Goal: Task Accomplishment & Management: Use online tool/utility

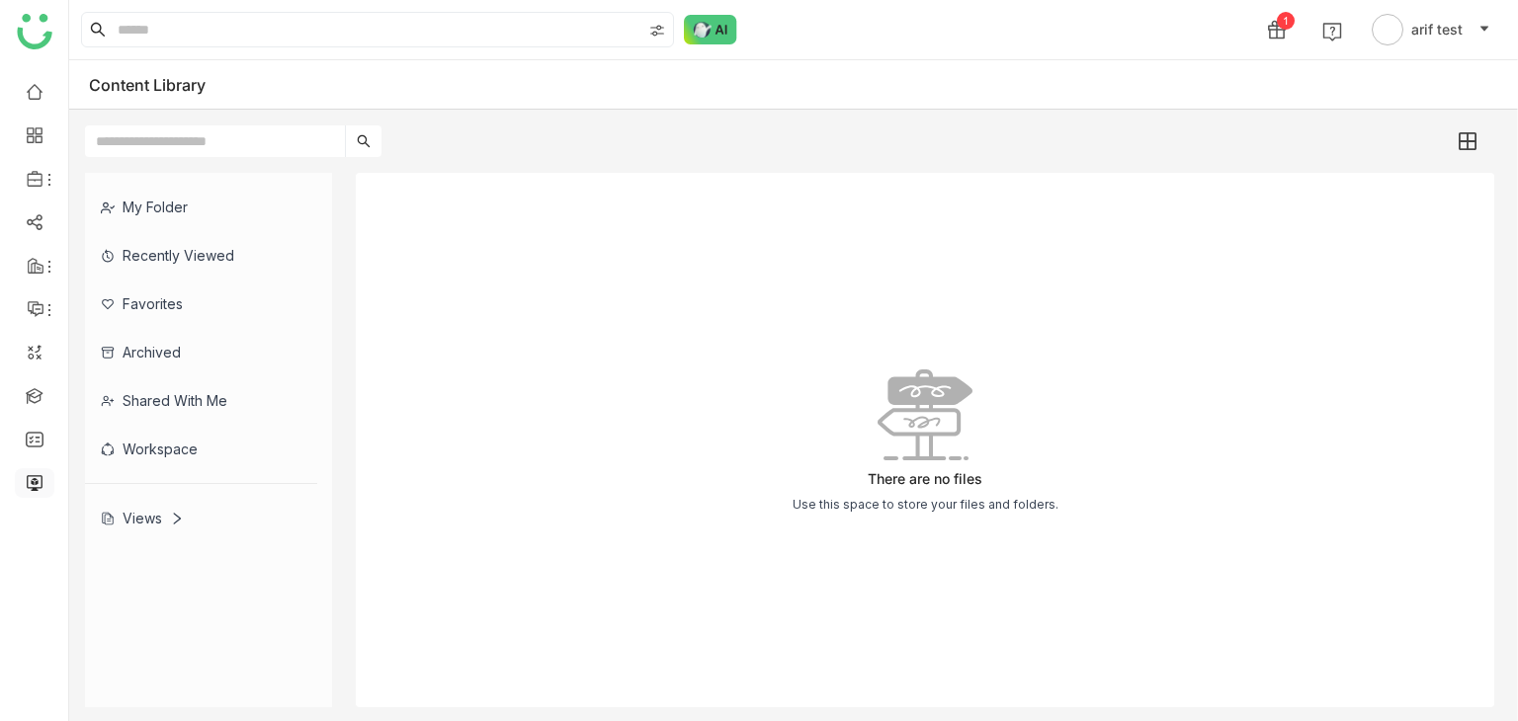
click at [36, 490] on link at bounding box center [35, 481] width 18 height 17
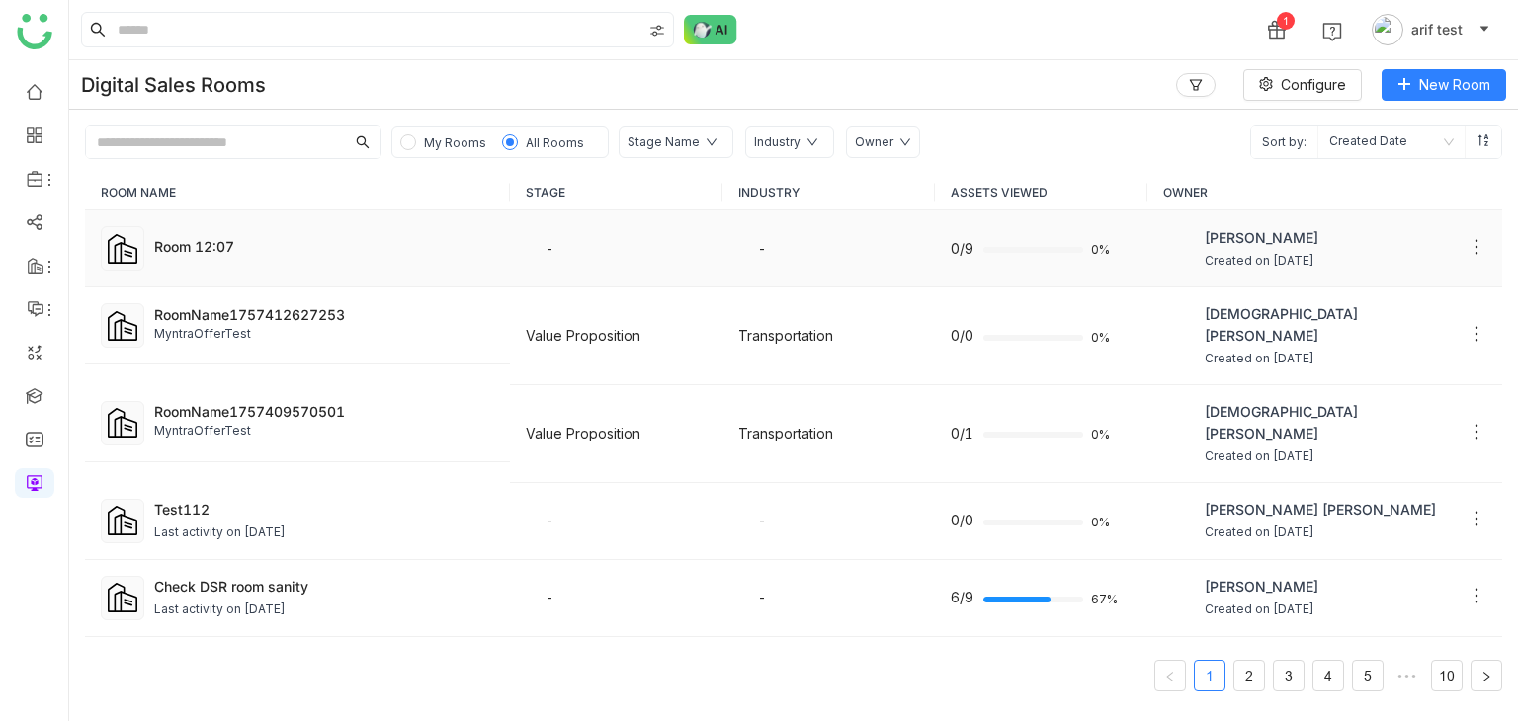
click at [229, 256] on div "Room 12:07" at bounding box center [324, 248] width 340 height 25
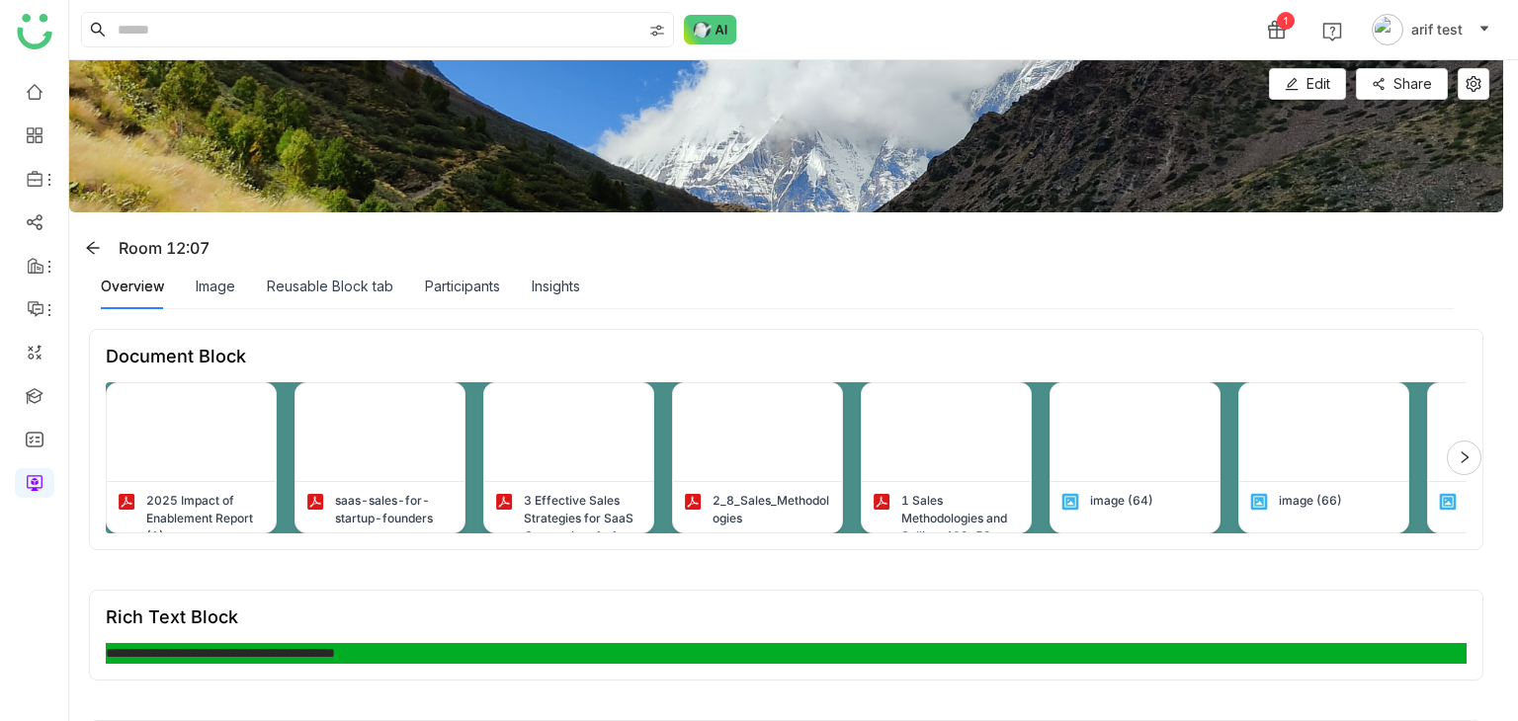
click at [229, 264] on div "Image" at bounding box center [216, 286] width 40 height 45
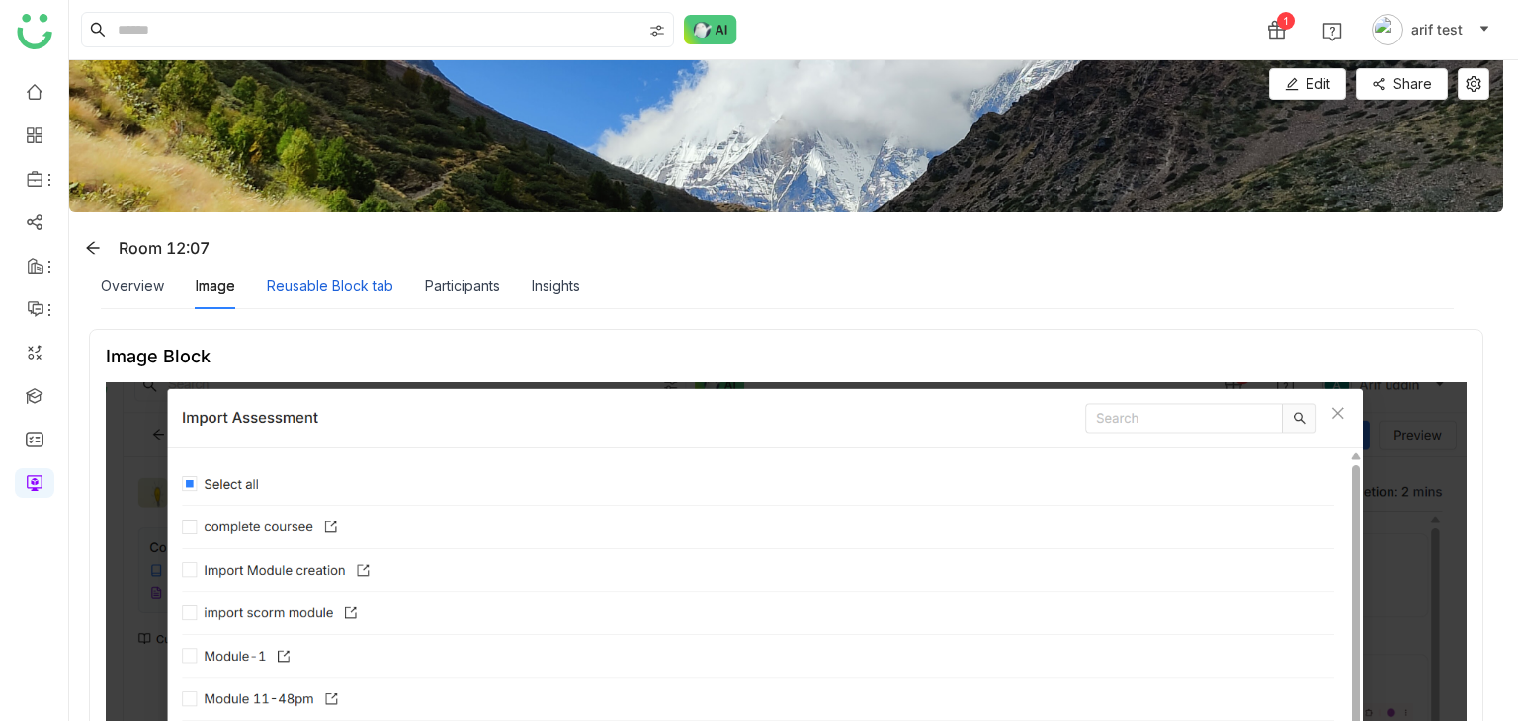
click at [305, 293] on div "Reusable Block tab" at bounding box center [330, 287] width 126 height 22
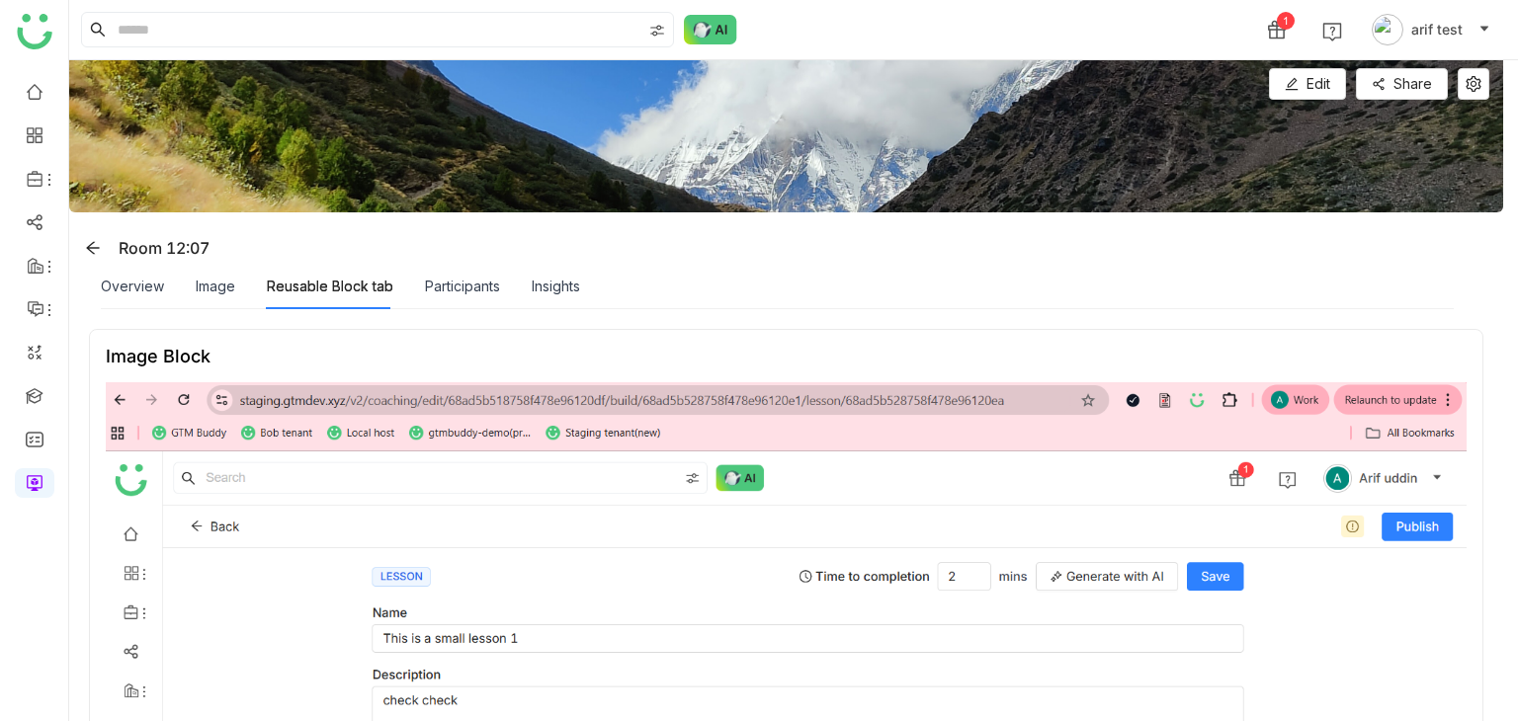
click at [472, 270] on div "Participants" at bounding box center [462, 286] width 75 height 45
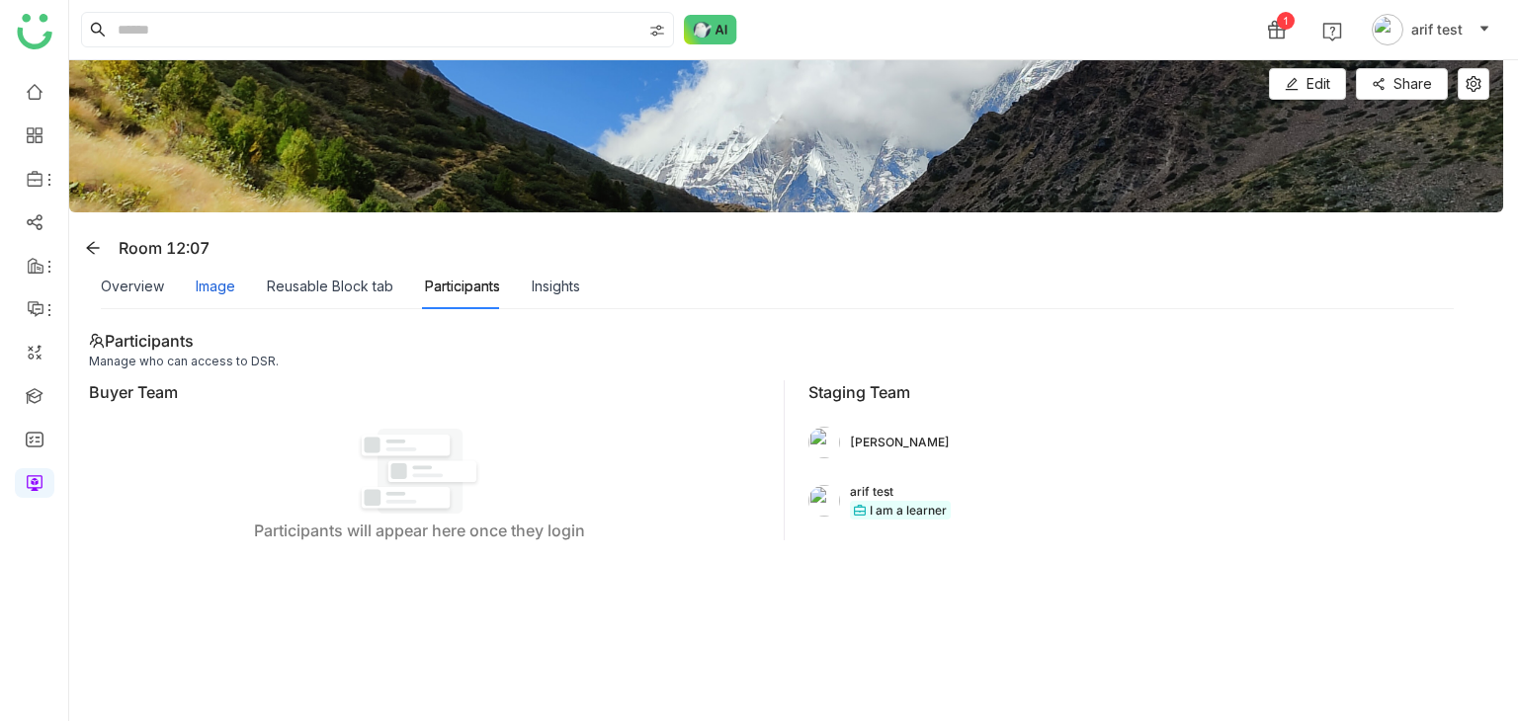
click at [201, 290] on div "Image" at bounding box center [216, 287] width 40 height 22
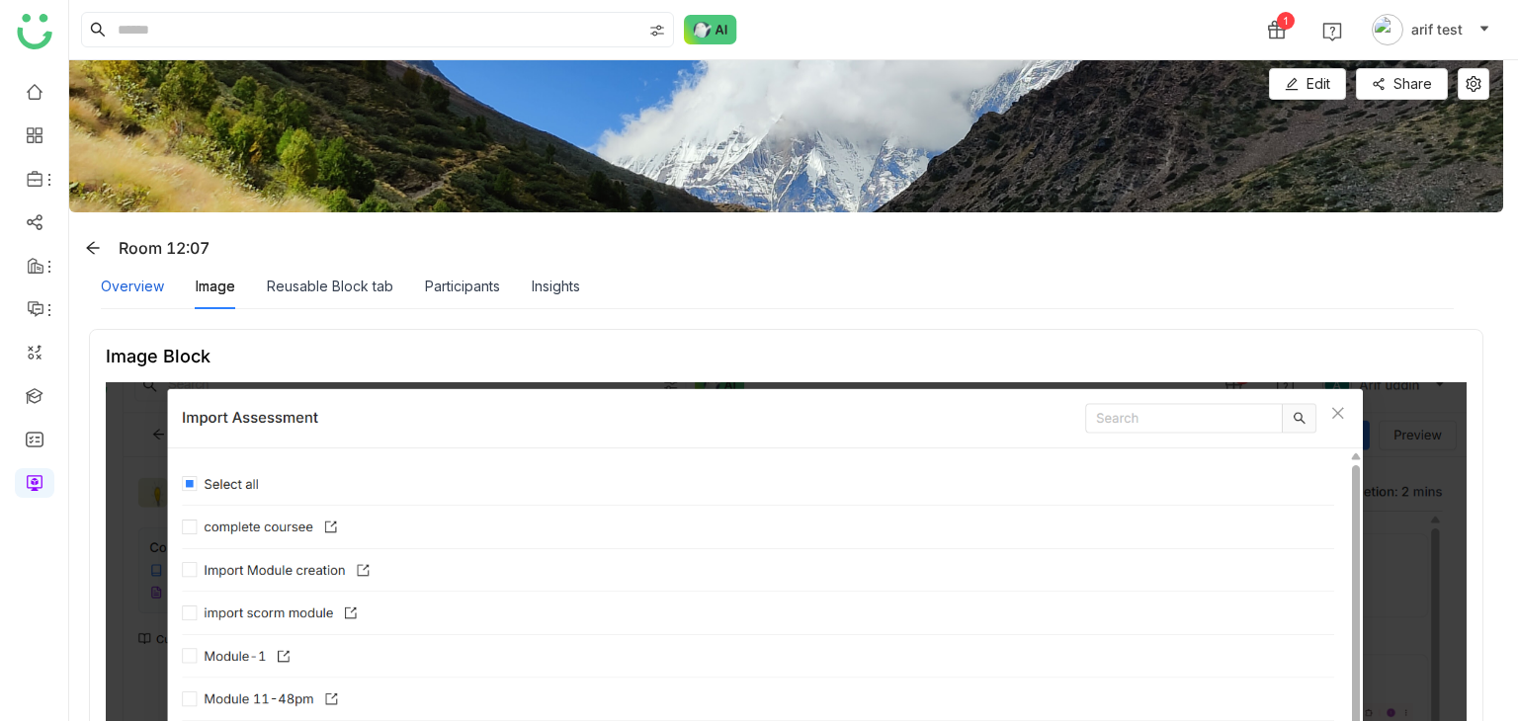
click at [126, 285] on div "Overview" at bounding box center [132, 287] width 63 height 22
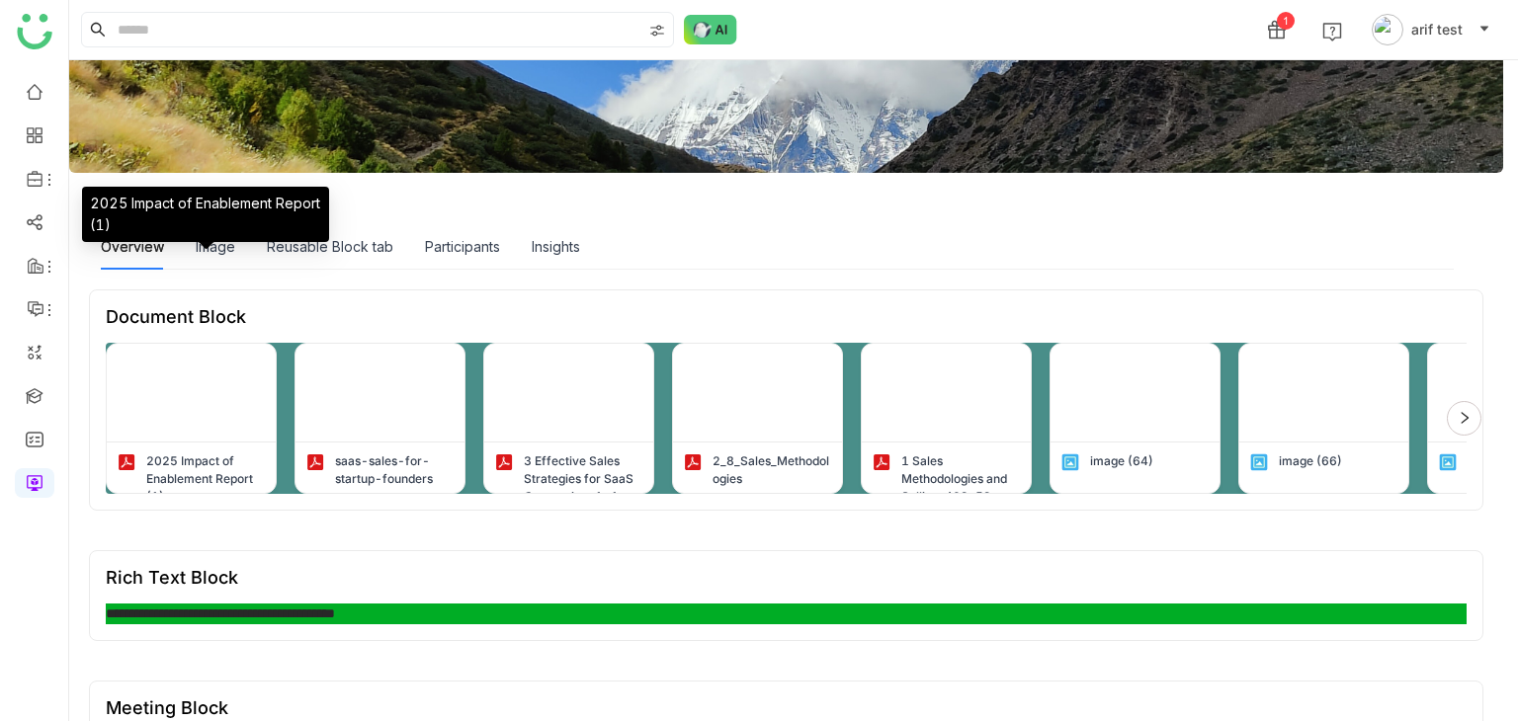
scroll to position [36, 0]
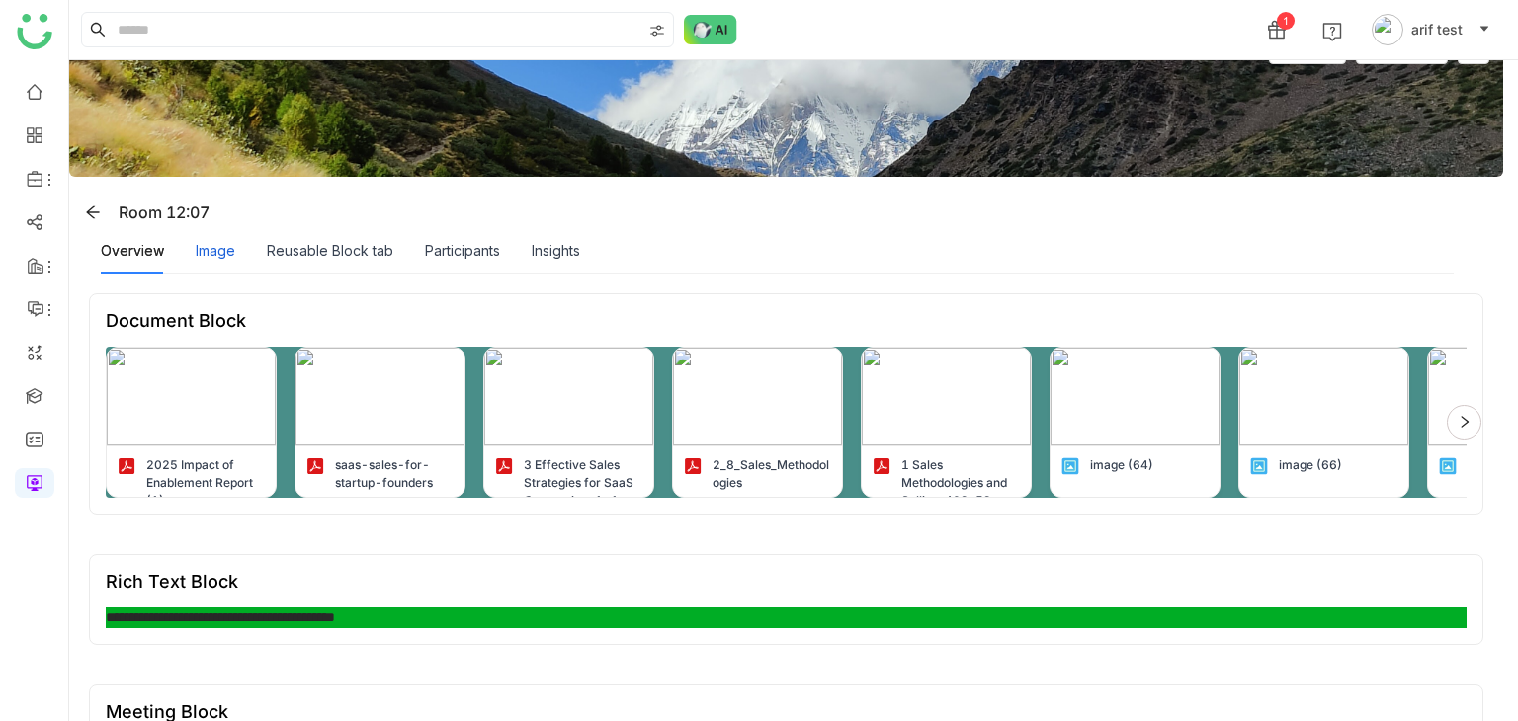
click at [223, 242] on div "Image" at bounding box center [216, 251] width 40 height 22
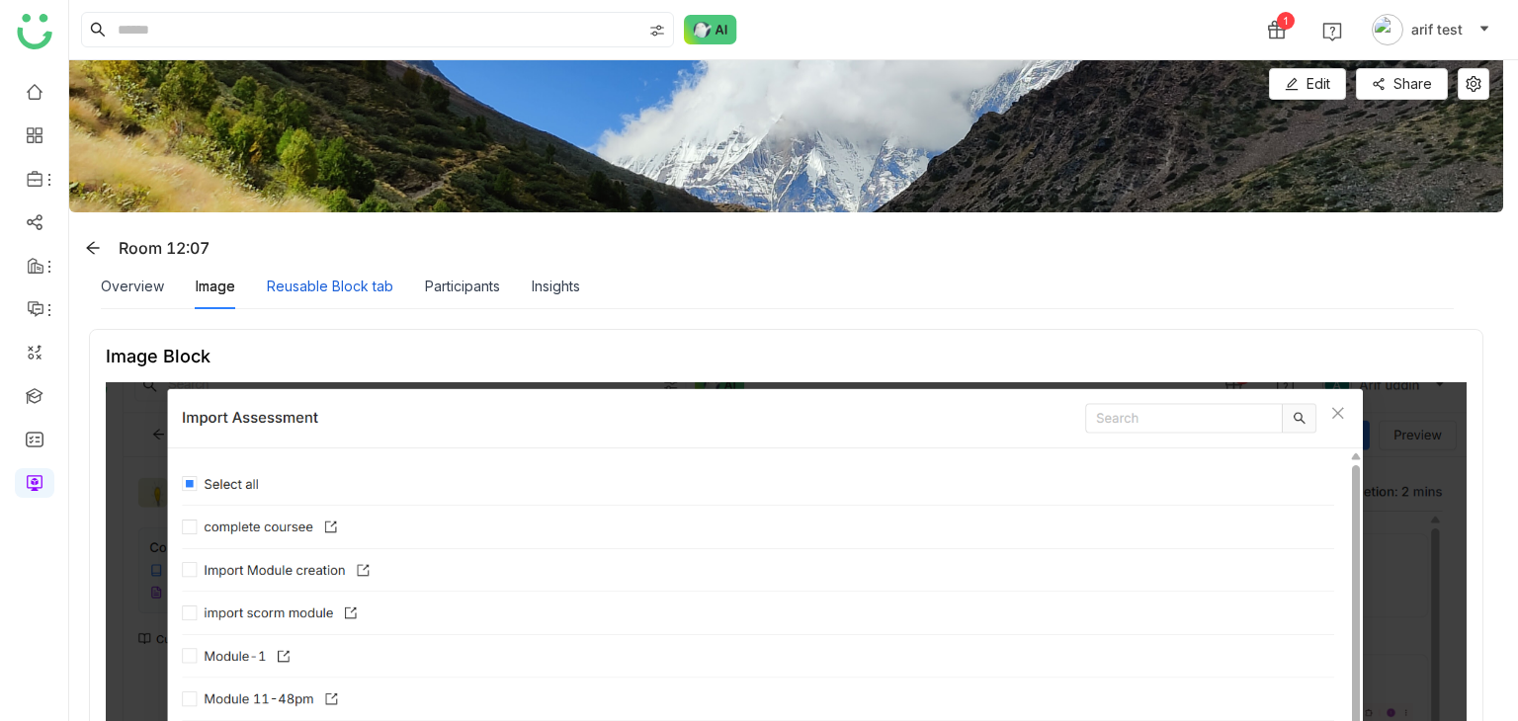
click at [379, 290] on div "Reusable Block tab" at bounding box center [330, 287] width 126 height 22
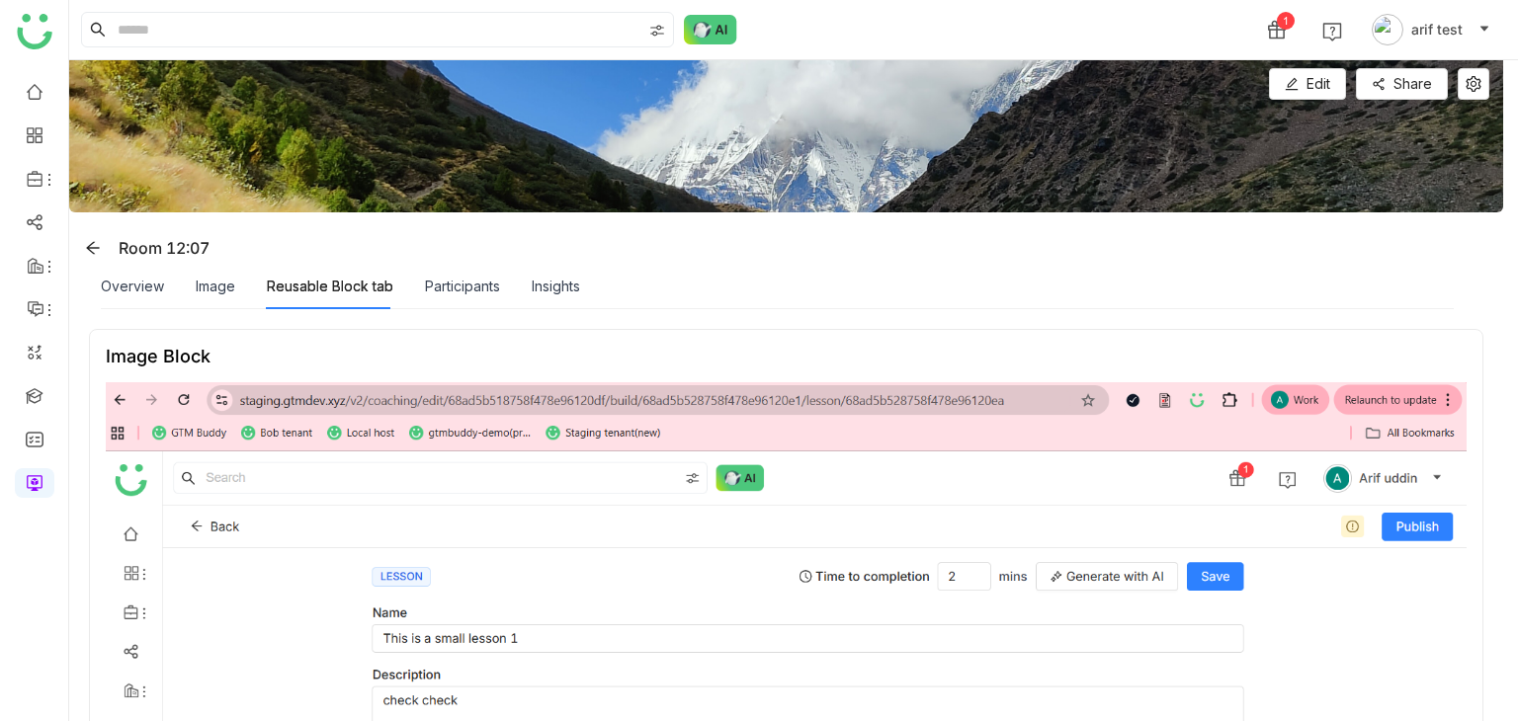
click at [445, 298] on div "Participants" at bounding box center [462, 286] width 75 height 45
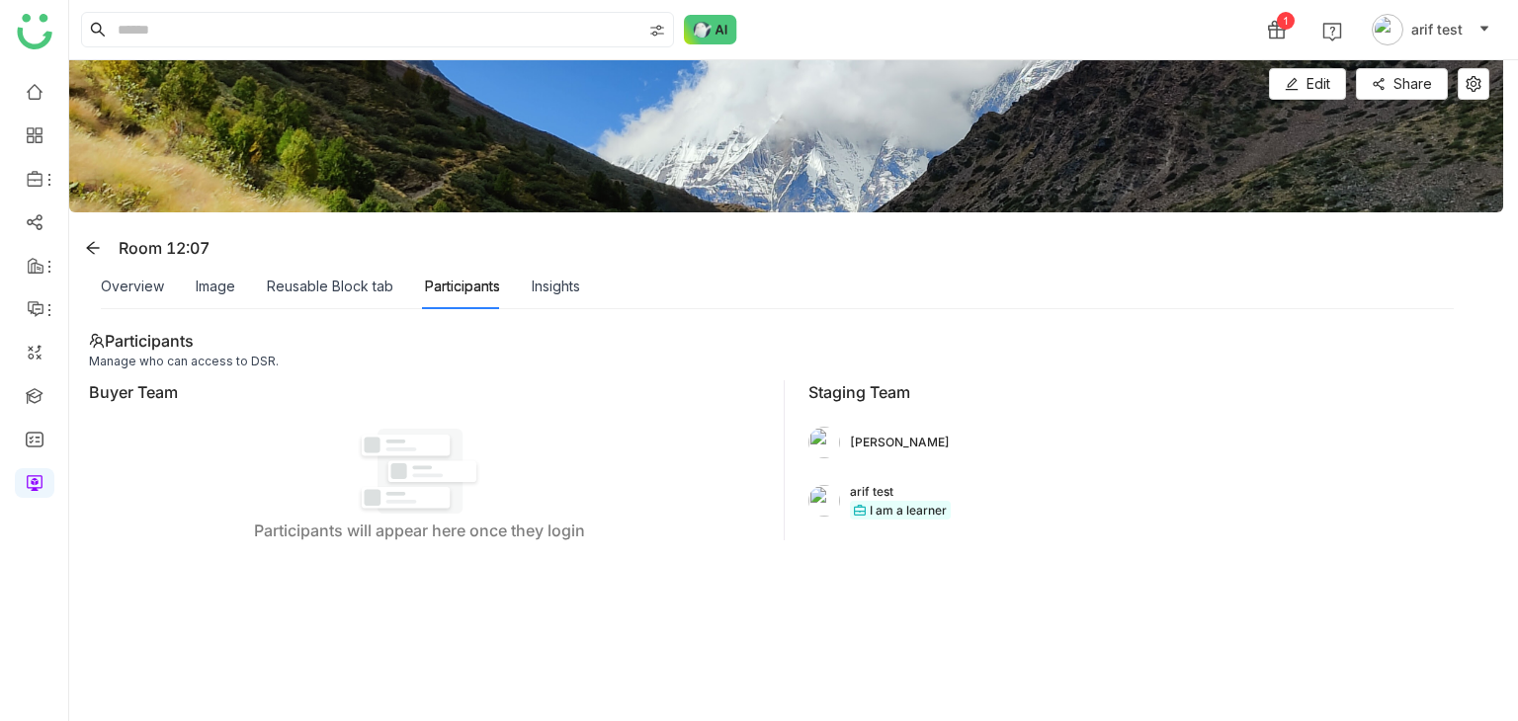
click at [189, 292] on div "Overview Image Reusable Block tab Participants Insights" at bounding box center [340, 286] width 479 height 45
click at [213, 290] on div "Image" at bounding box center [216, 287] width 40 height 22
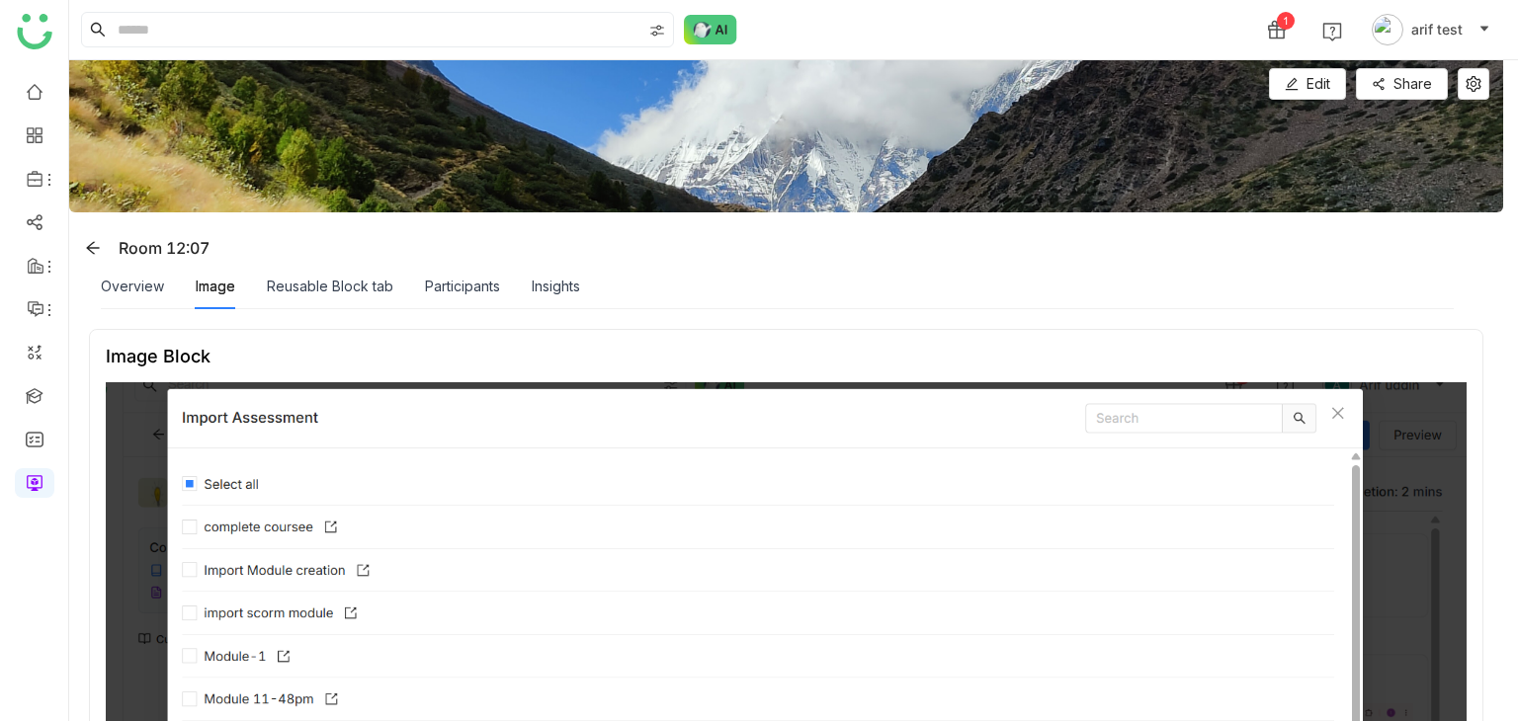
click at [127, 303] on div "Overview" at bounding box center [132, 286] width 63 height 45
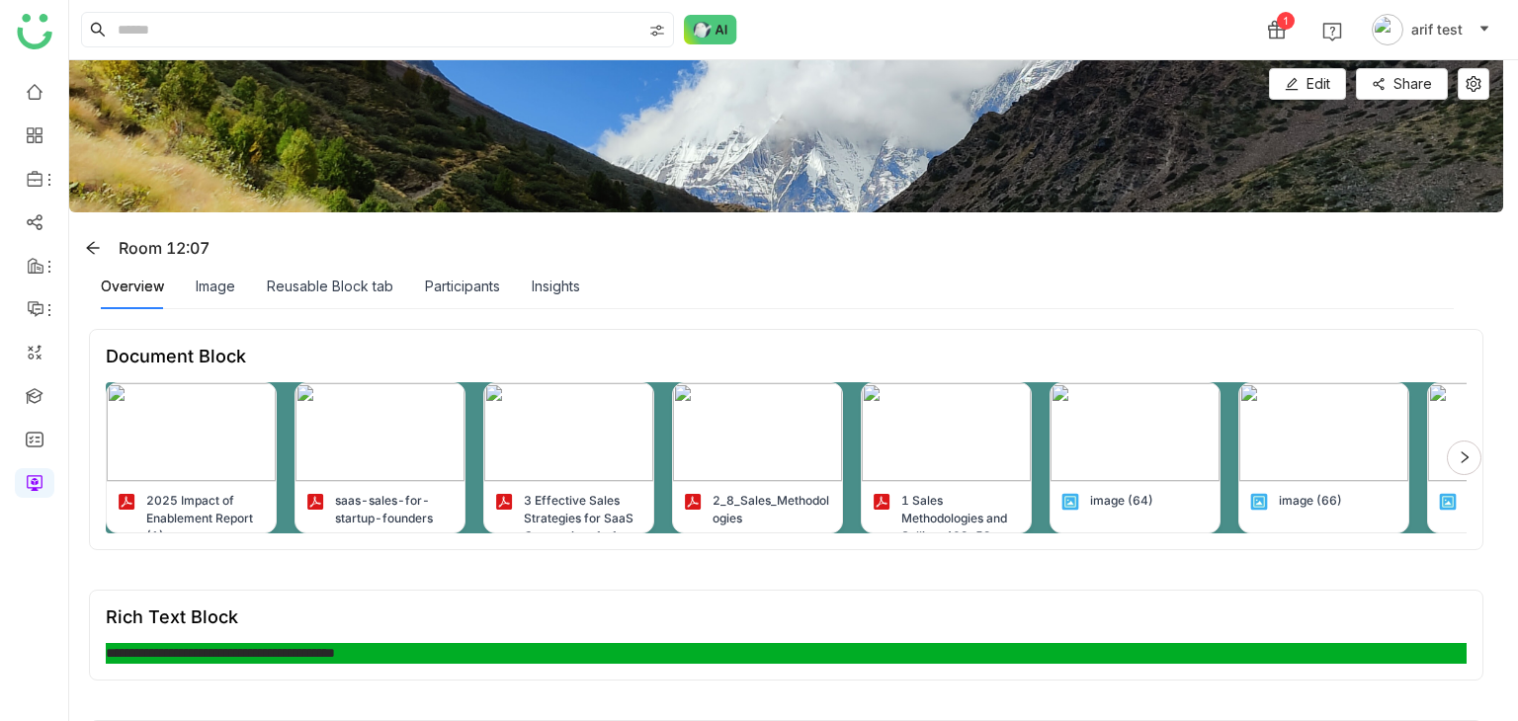
click at [214, 274] on div "Image" at bounding box center [216, 286] width 40 height 45
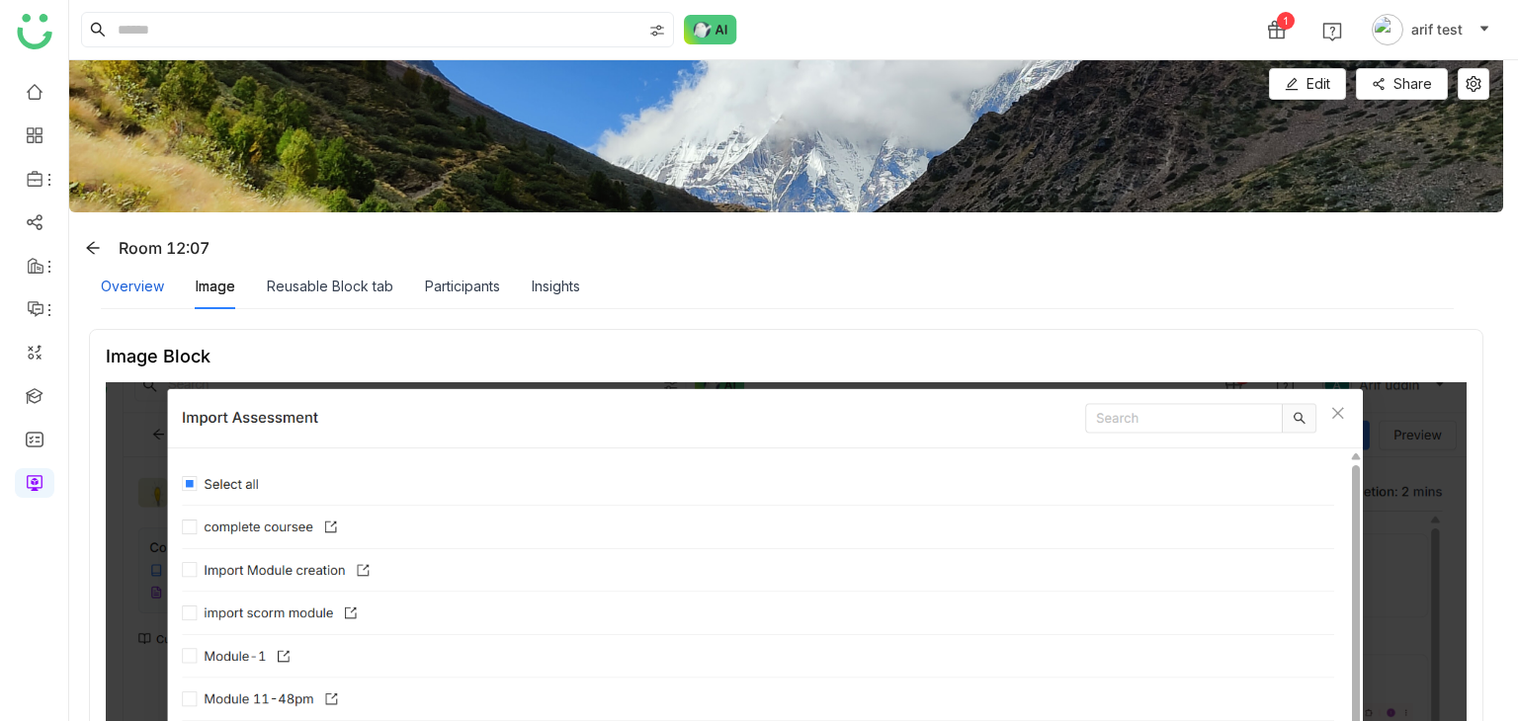
click at [142, 286] on div "Overview" at bounding box center [132, 287] width 63 height 22
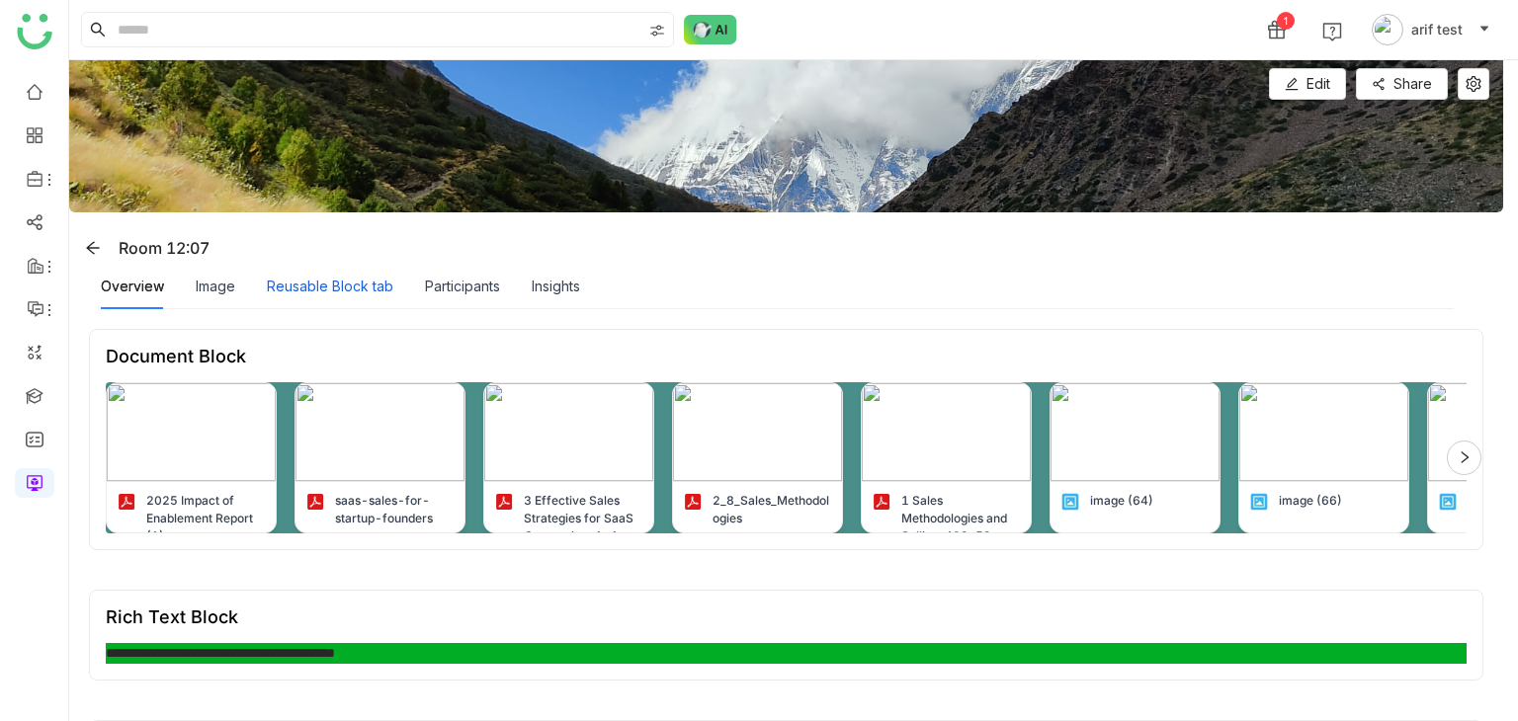
click at [348, 290] on div "Reusable Block tab" at bounding box center [330, 287] width 126 height 22
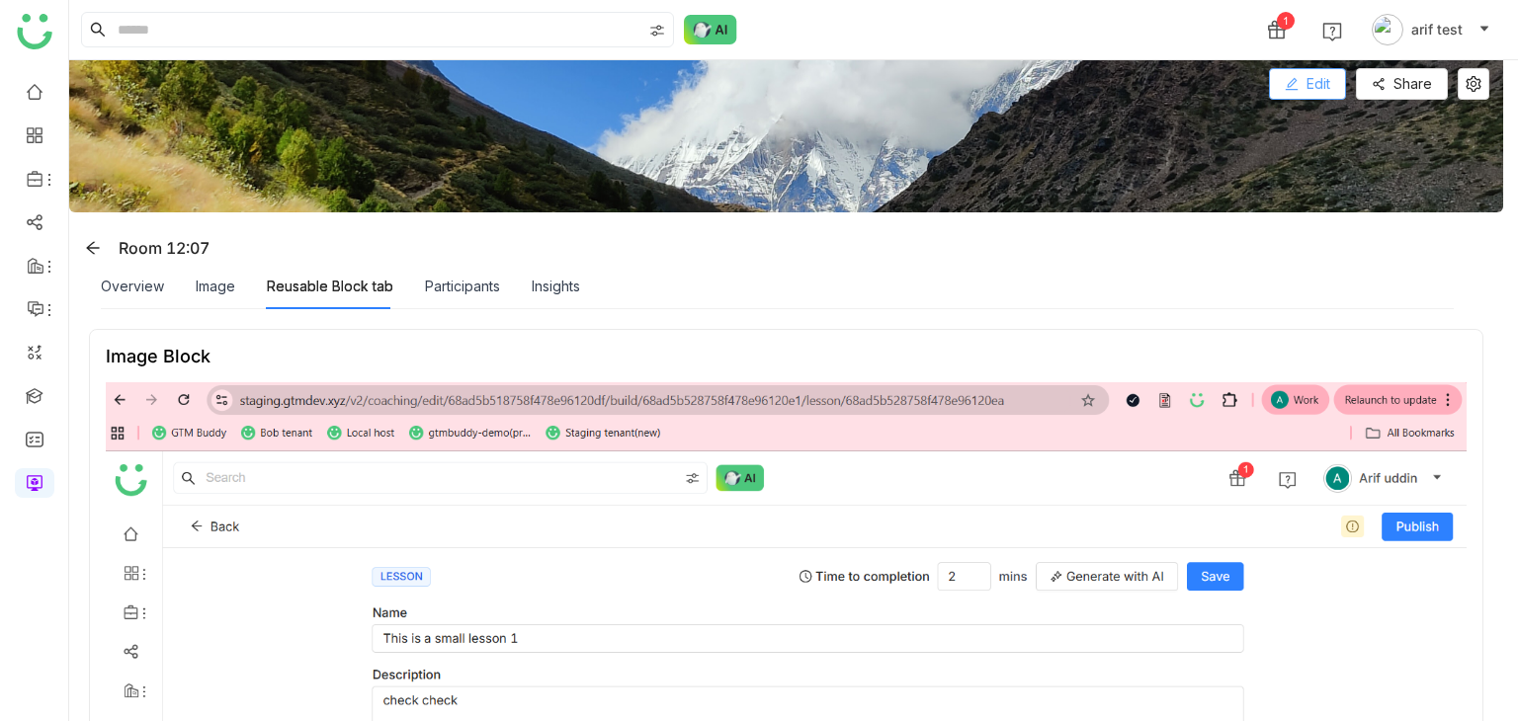
click at [1317, 84] on span "Edit" at bounding box center [1318, 84] width 24 height 22
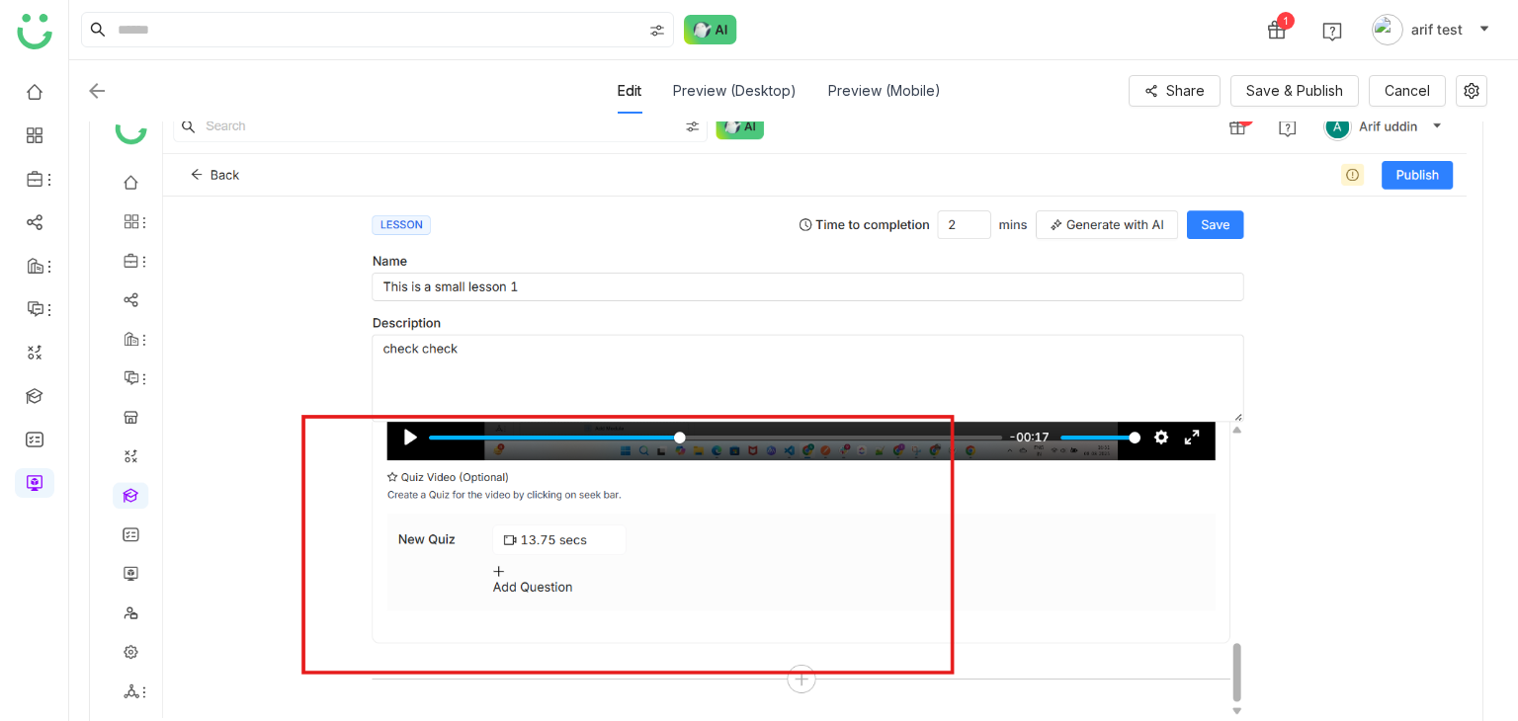
scroll to position [510, 0]
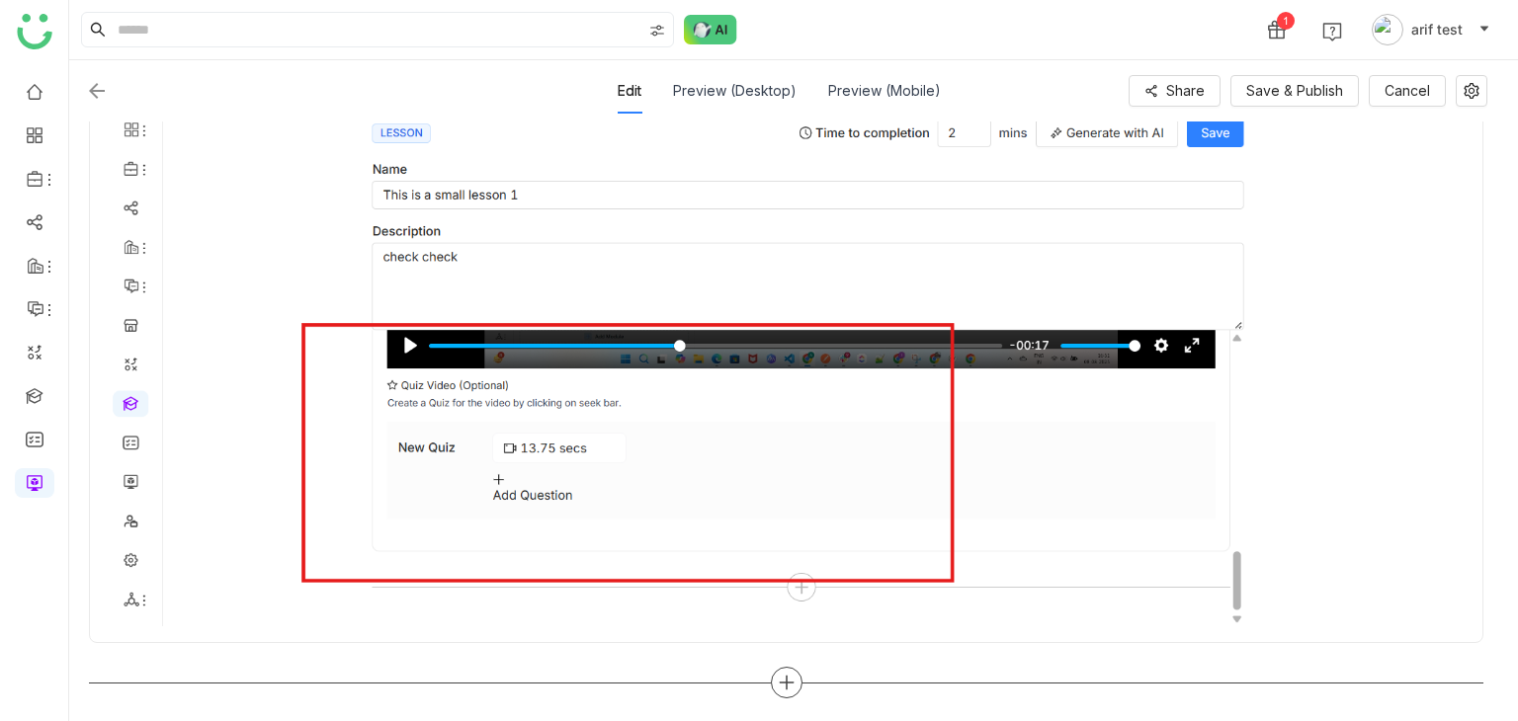
click at [778, 686] on icon at bounding box center [787, 683] width 18 height 18
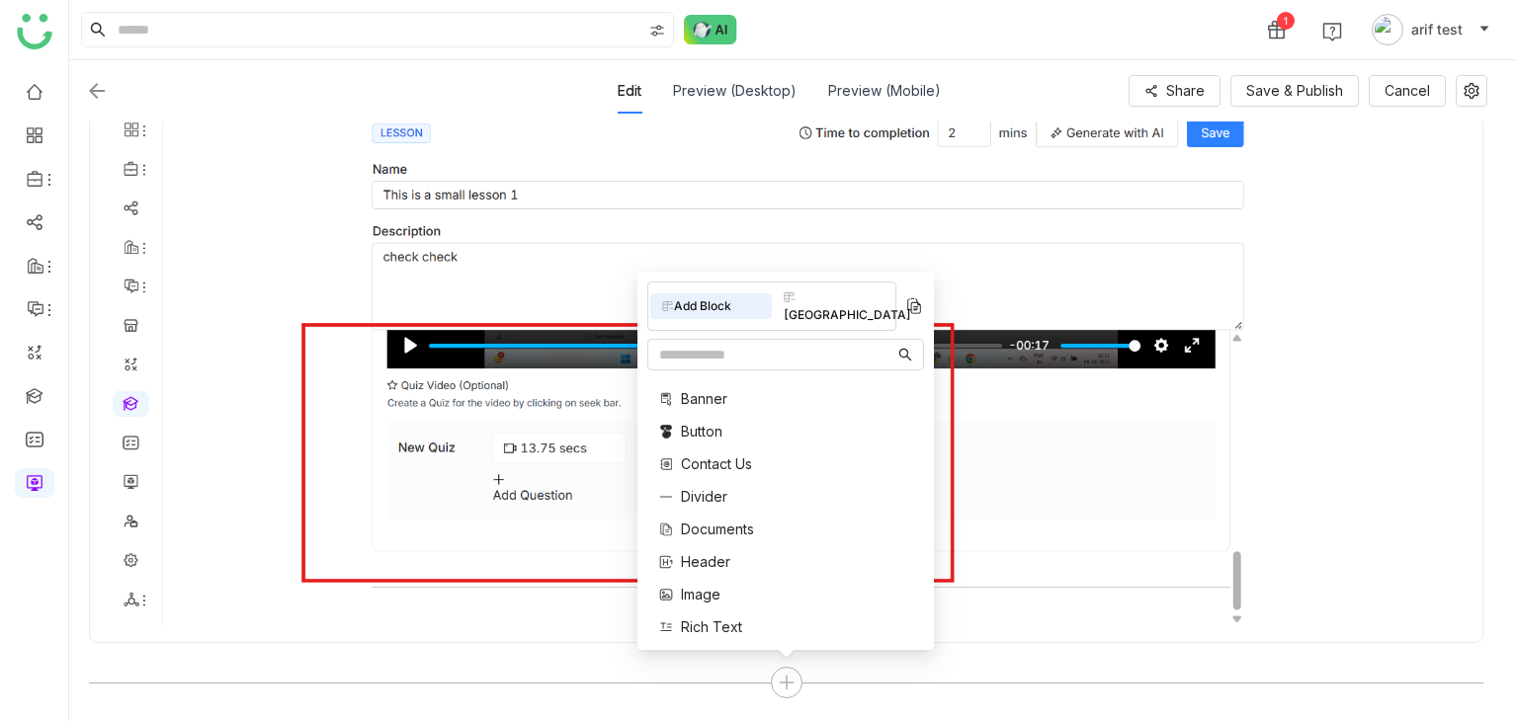
click at [848, 296] on div "Add Block [GEOGRAPHIC_DATA] Banner Button Contact Us Divider Documents Header I…" at bounding box center [785, 461] width 296 height 379
click at [853, 325] on div "[GEOGRAPHIC_DATA]" at bounding box center [833, 306] width 122 height 43
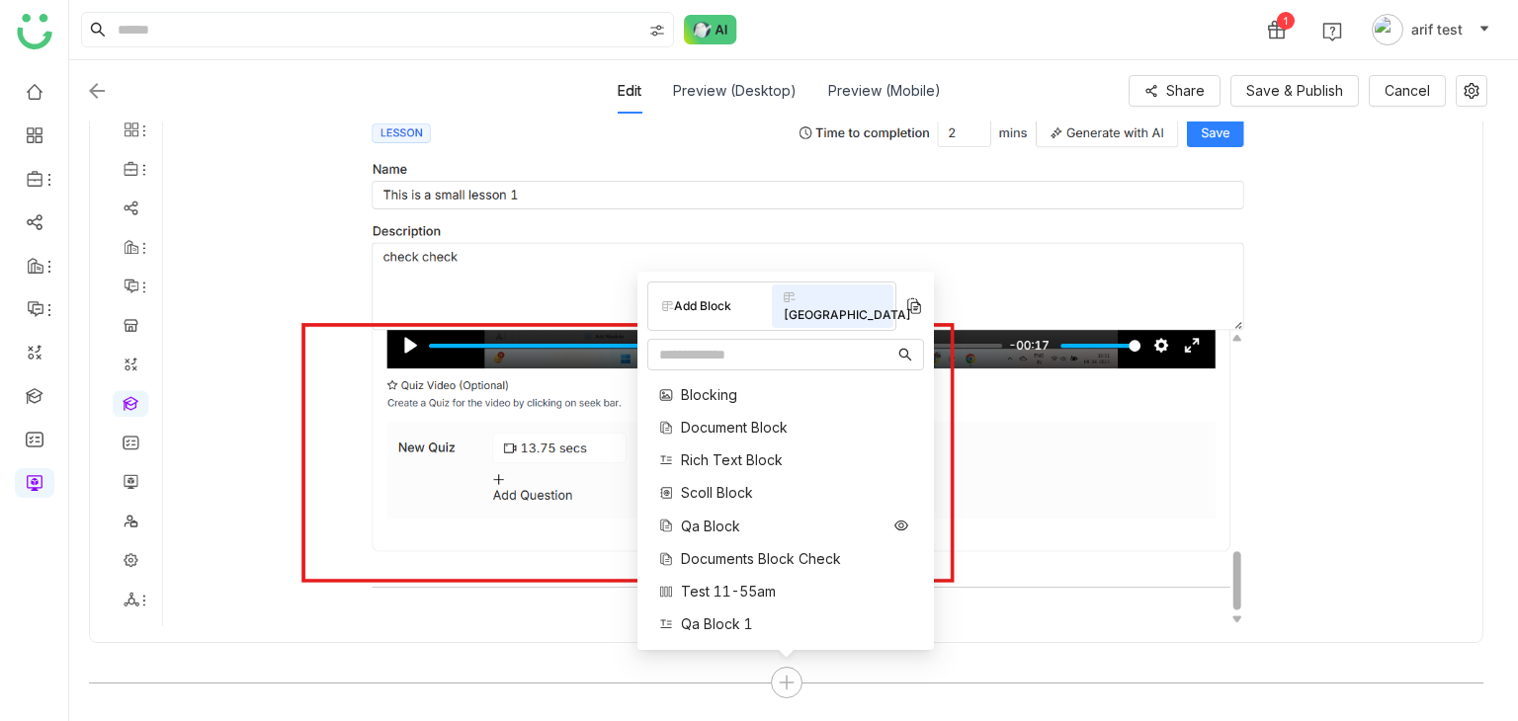
click at [697, 521] on span "Qa Block" at bounding box center [710, 526] width 59 height 21
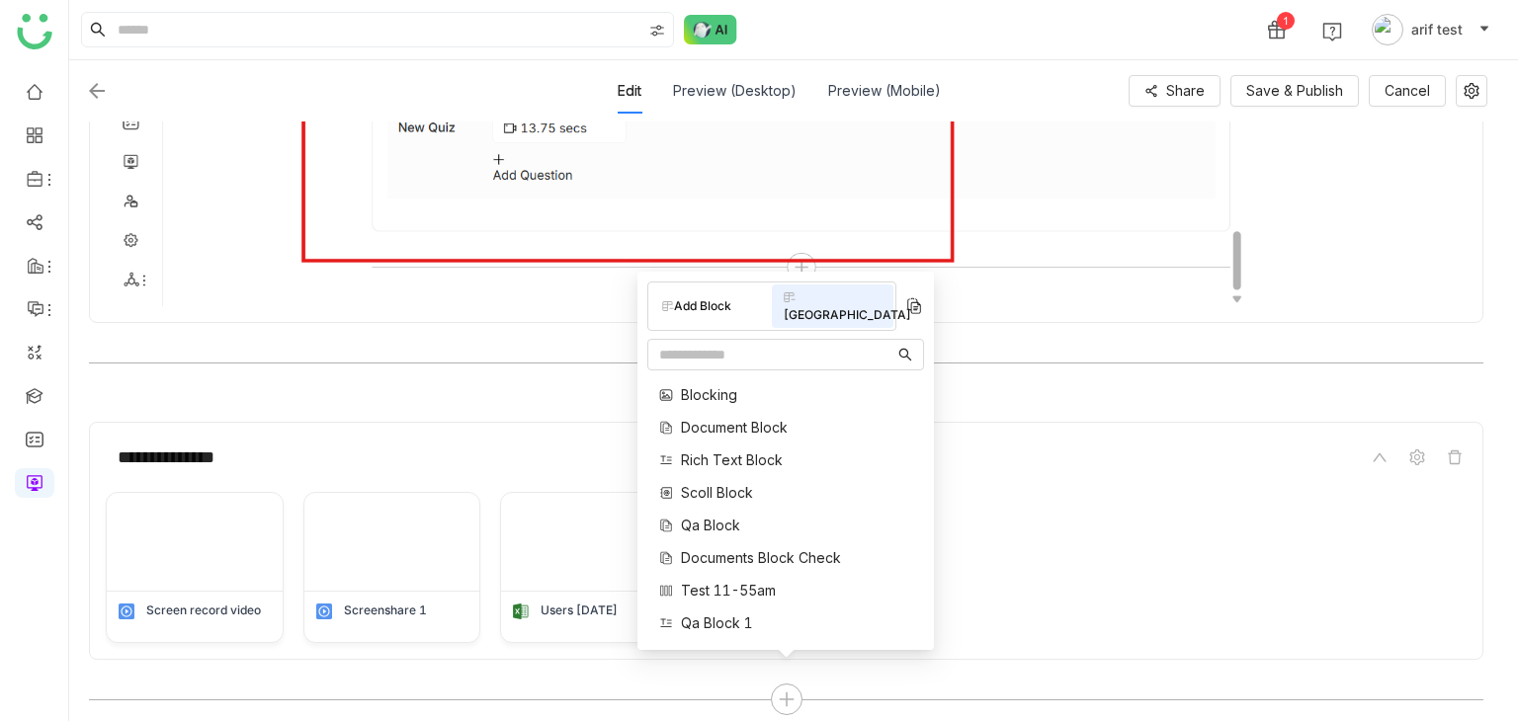
scroll to position [846, 0]
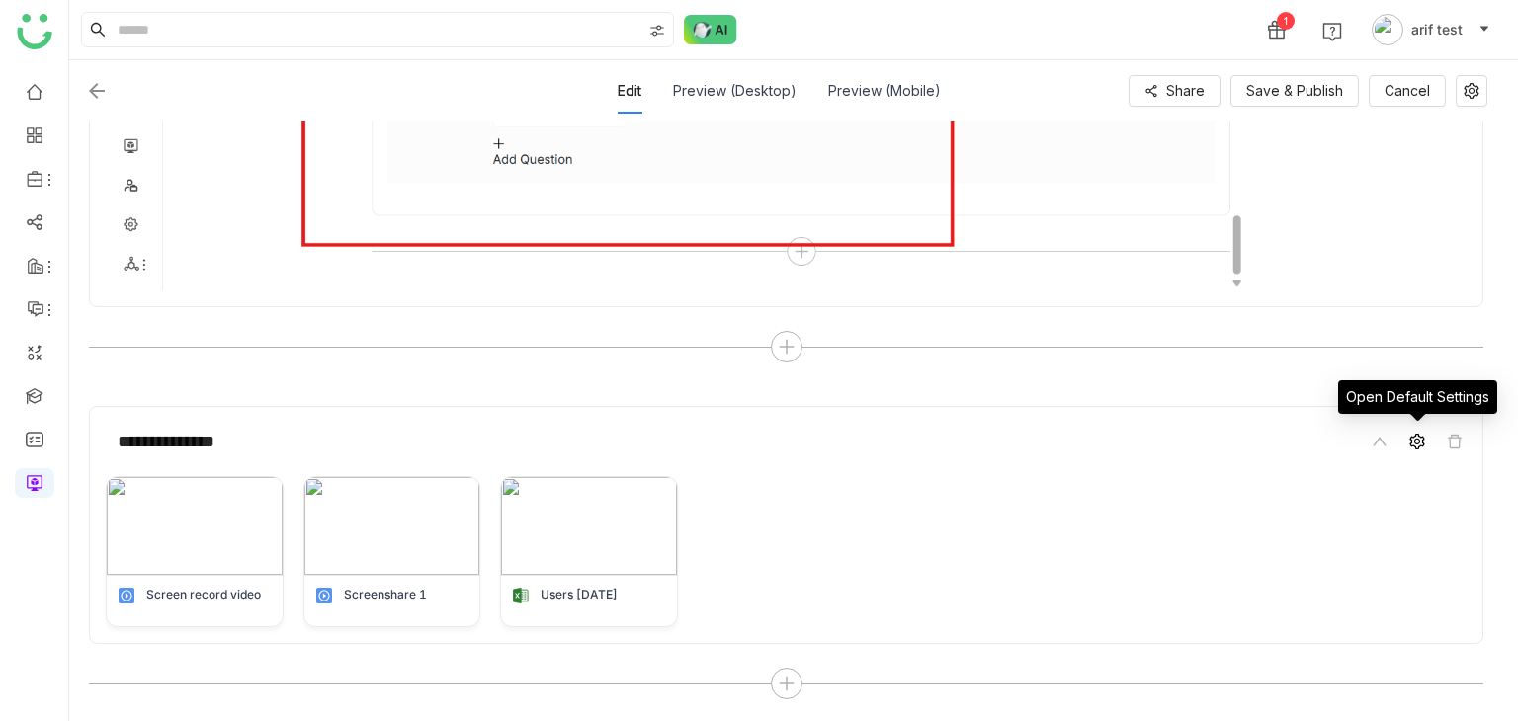
click at [1418, 443] on icon at bounding box center [1417, 442] width 16 height 16
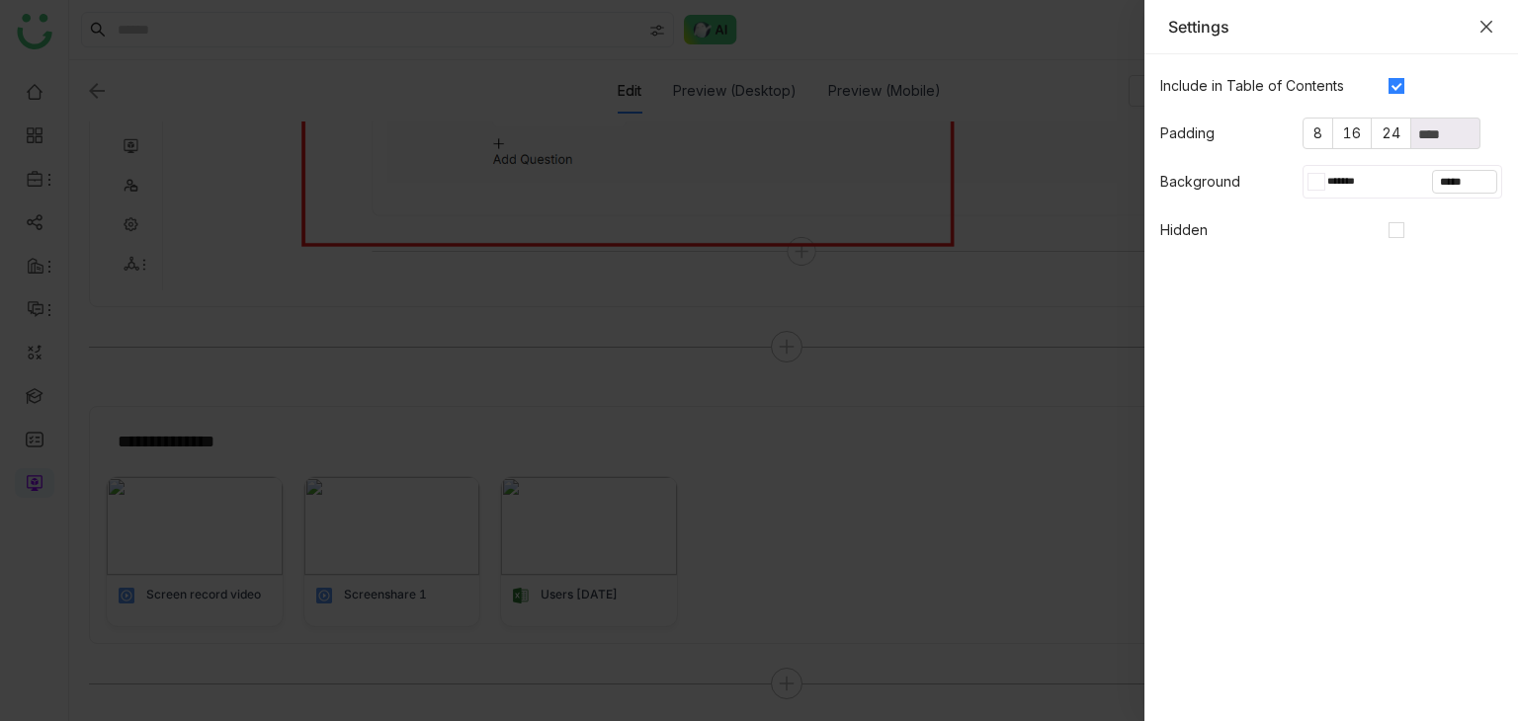
click at [1490, 18] on div "Settings" at bounding box center [1331, 27] width 326 height 22
click at [1486, 34] on div "Settings" at bounding box center [1331, 27] width 326 height 22
click at [1486, 33] on icon "Close" at bounding box center [1486, 27] width 16 height 16
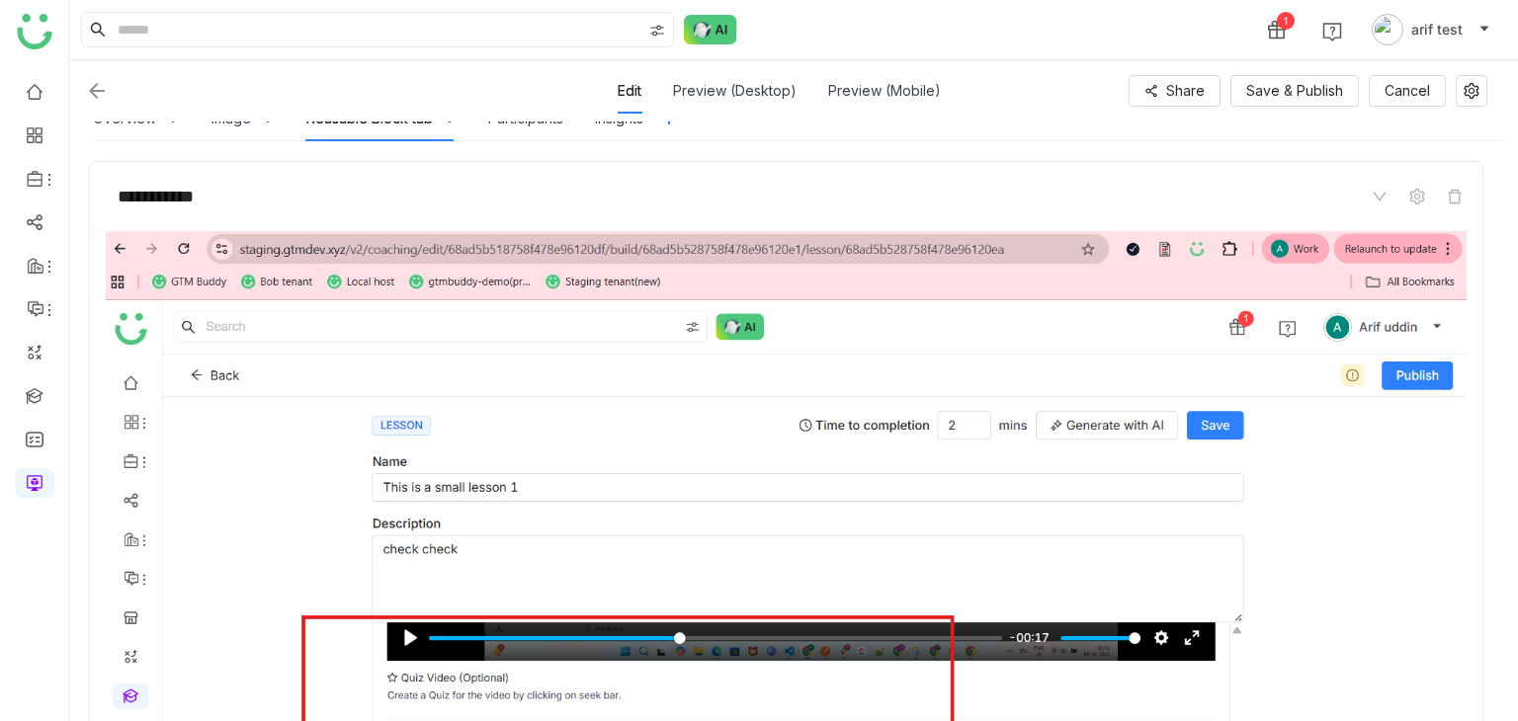
scroll to position [174, 0]
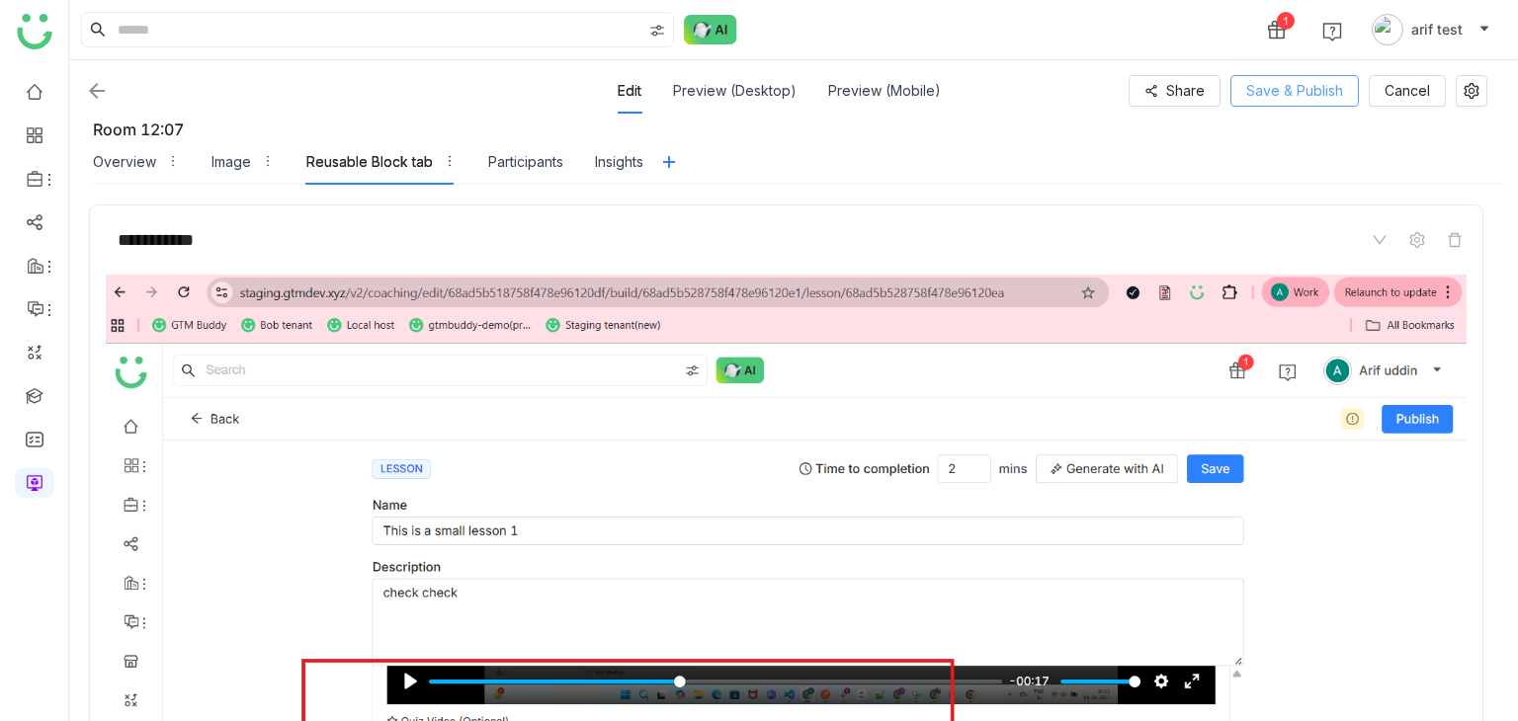
click at [1289, 96] on span "Save & Publish" at bounding box center [1294, 91] width 97 height 22
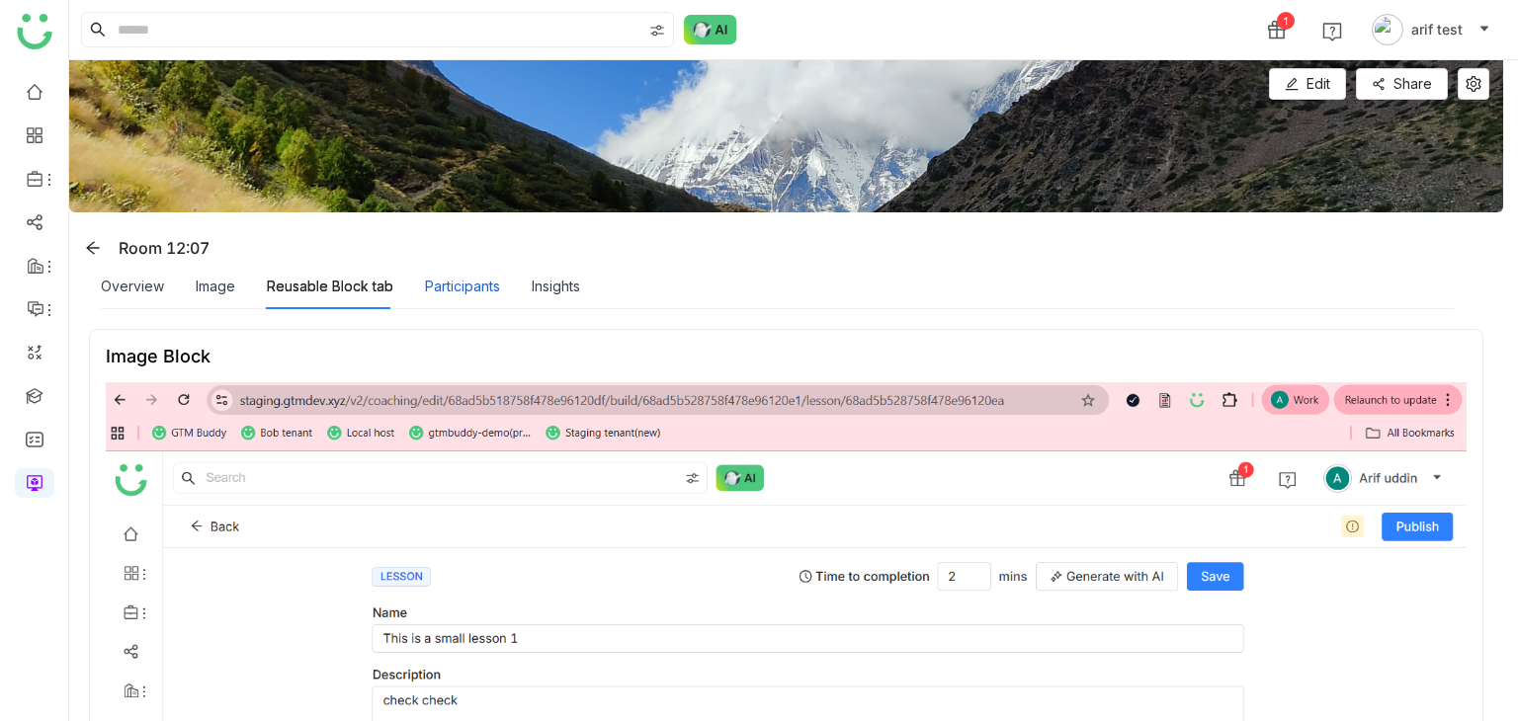
click at [469, 288] on div "Participants" at bounding box center [462, 287] width 75 height 22
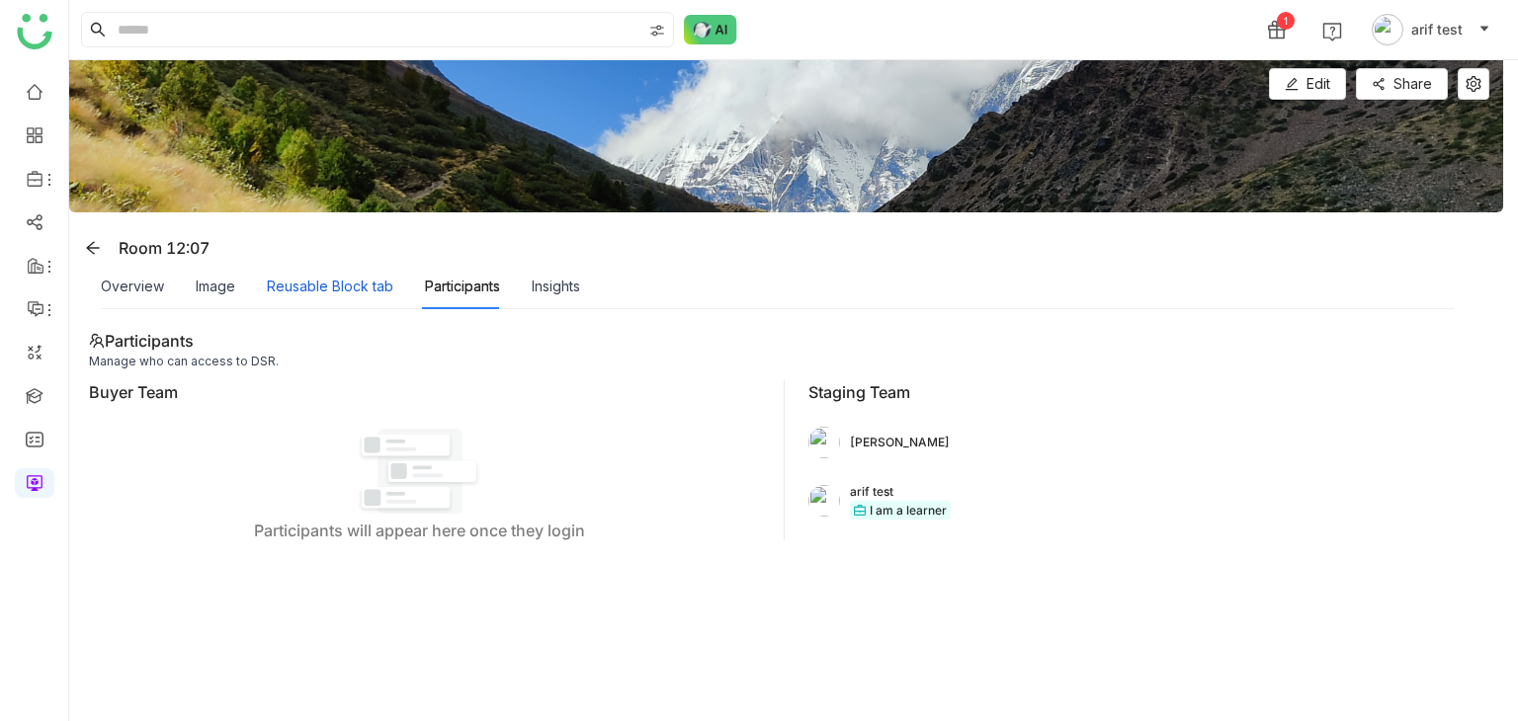
click at [354, 294] on div "Reusable Block tab" at bounding box center [330, 287] width 126 height 22
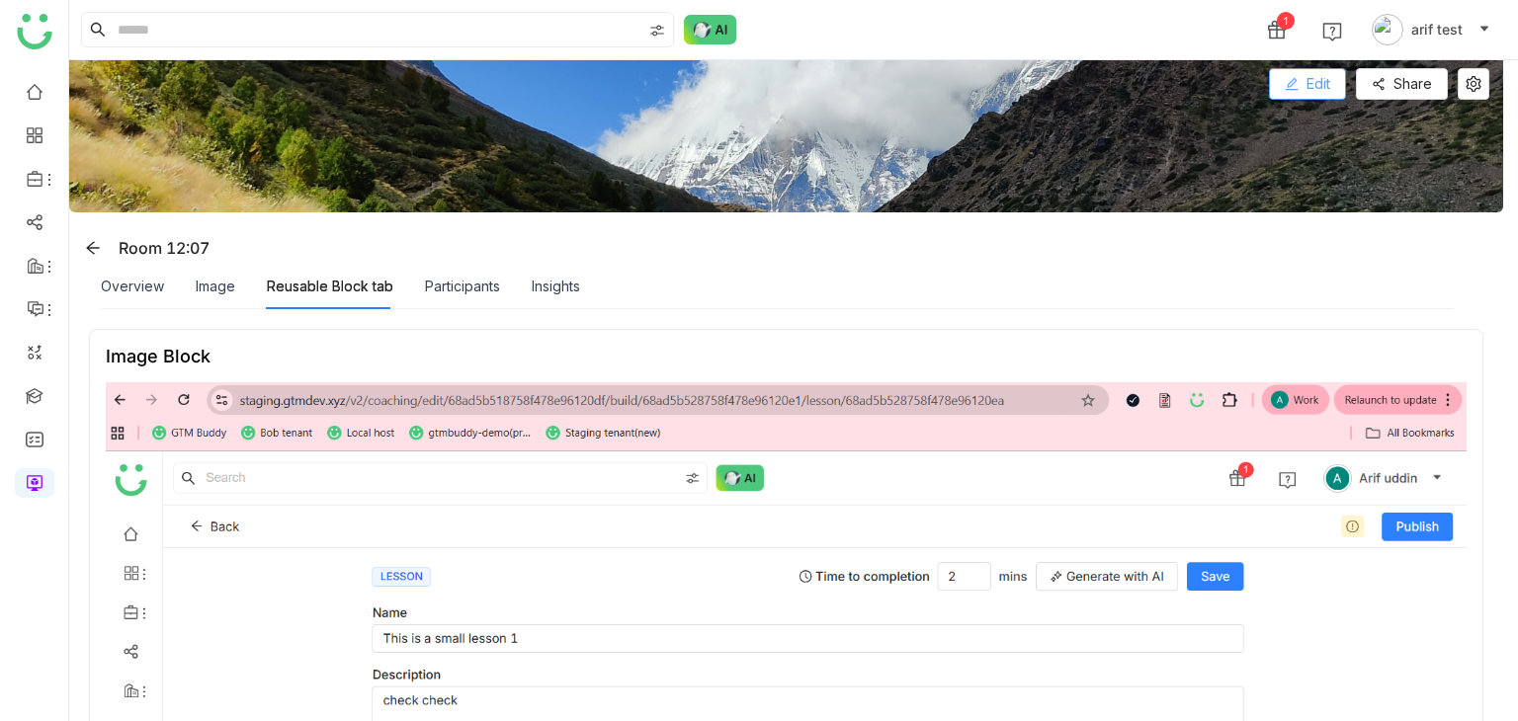
click at [1340, 98] on button "Edit" at bounding box center [1307, 84] width 77 height 32
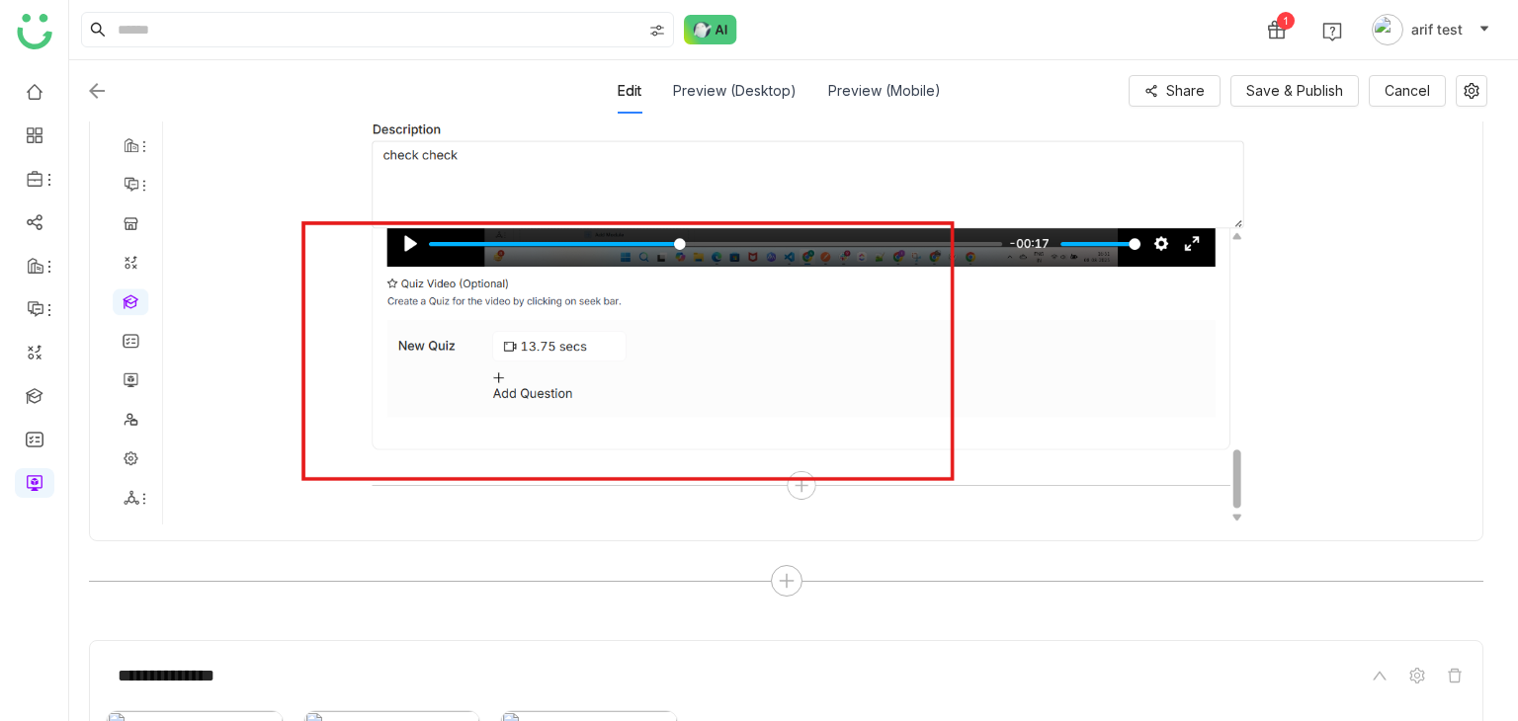
scroll to position [846, 0]
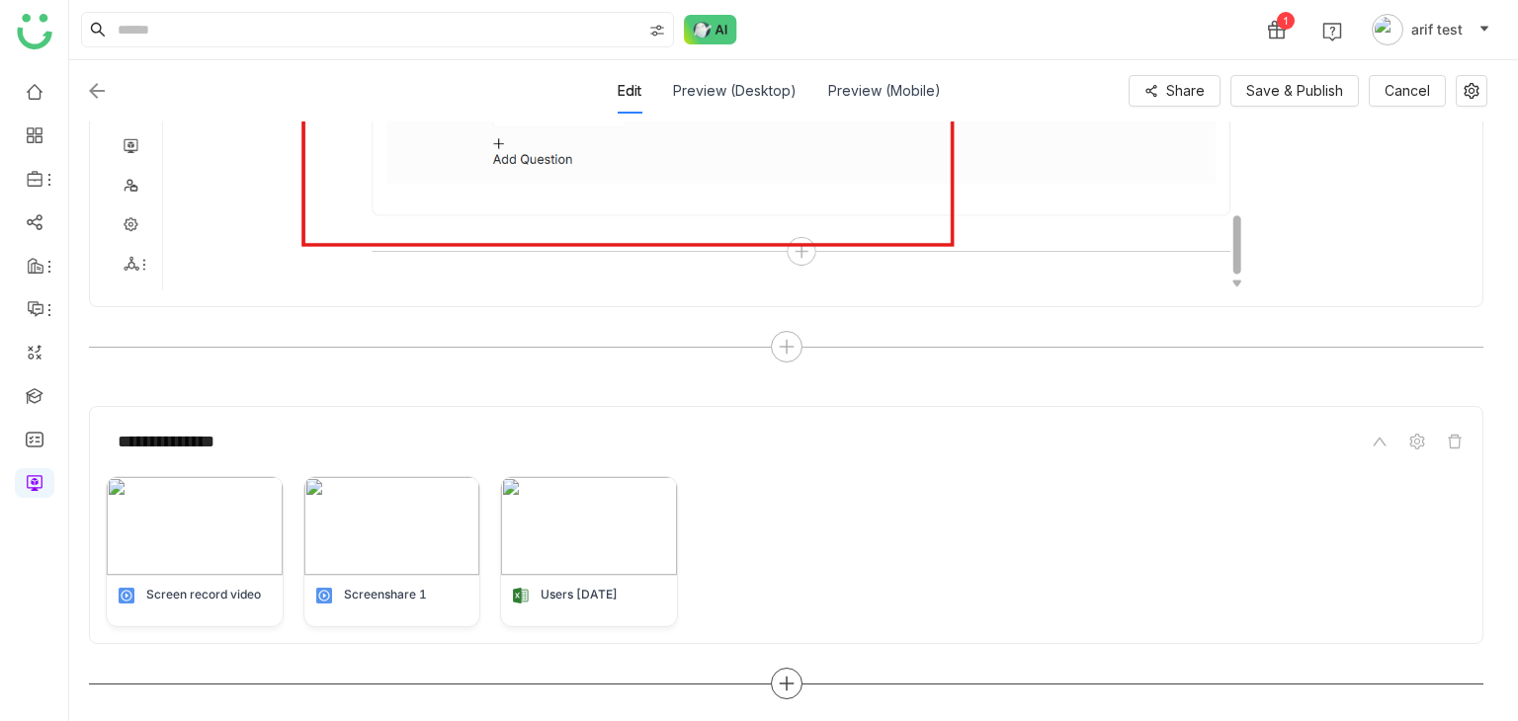
click at [790, 678] on icon at bounding box center [787, 684] width 18 height 18
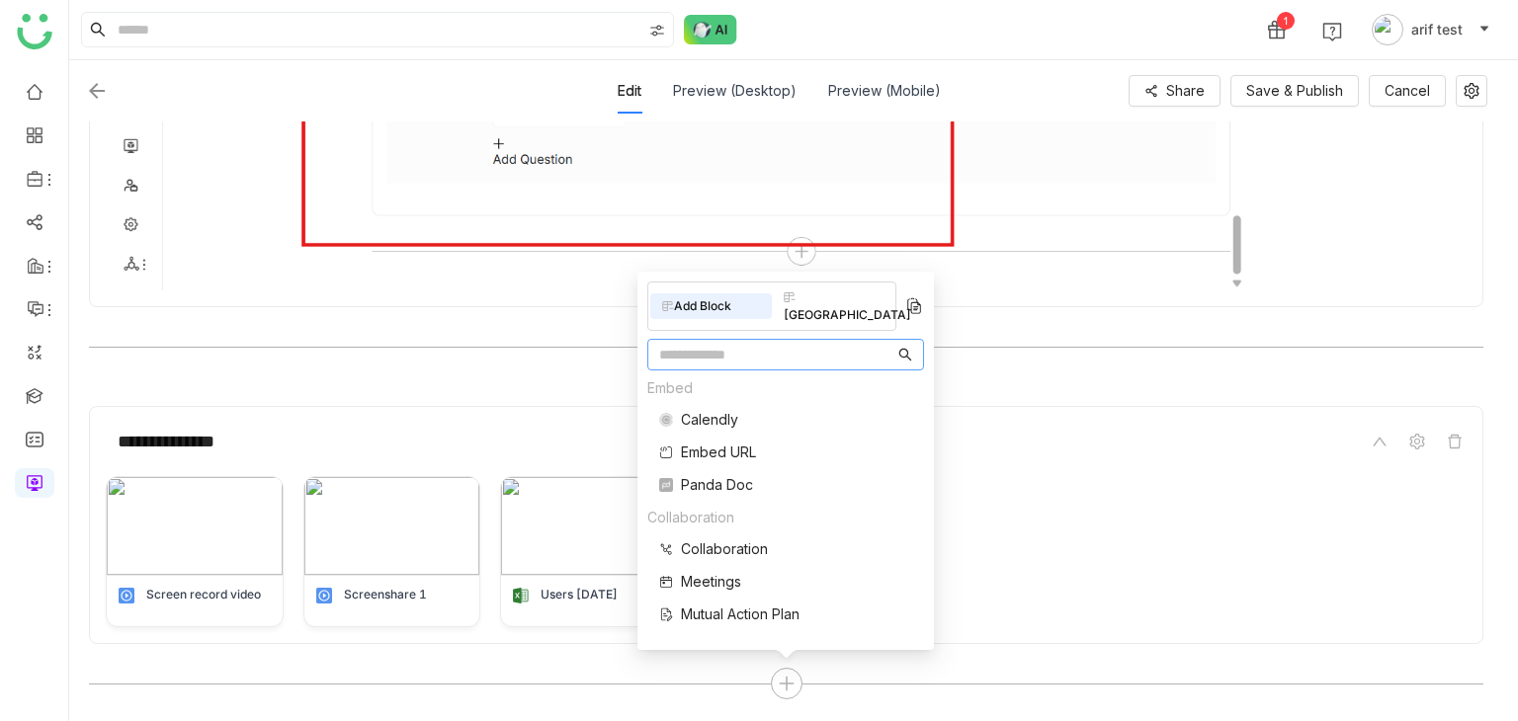
scroll to position [244, 0]
click at [697, 513] on span "Embed URL" at bounding box center [718, 512] width 75 height 21
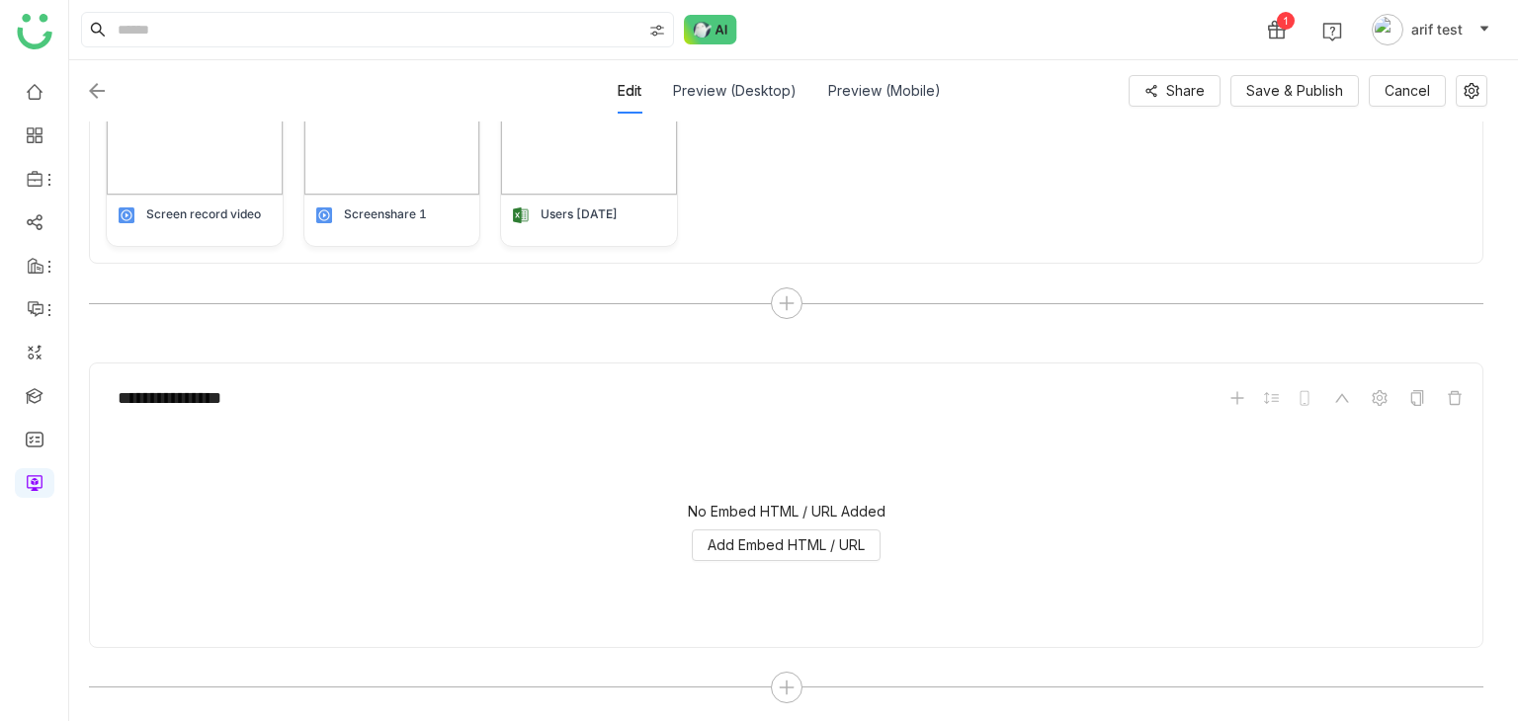
scroll to position [1229, 0]
click at [857, 540] on span "Add Embed HTML / URL" at bounding box center [786, 543] width 157 height 22
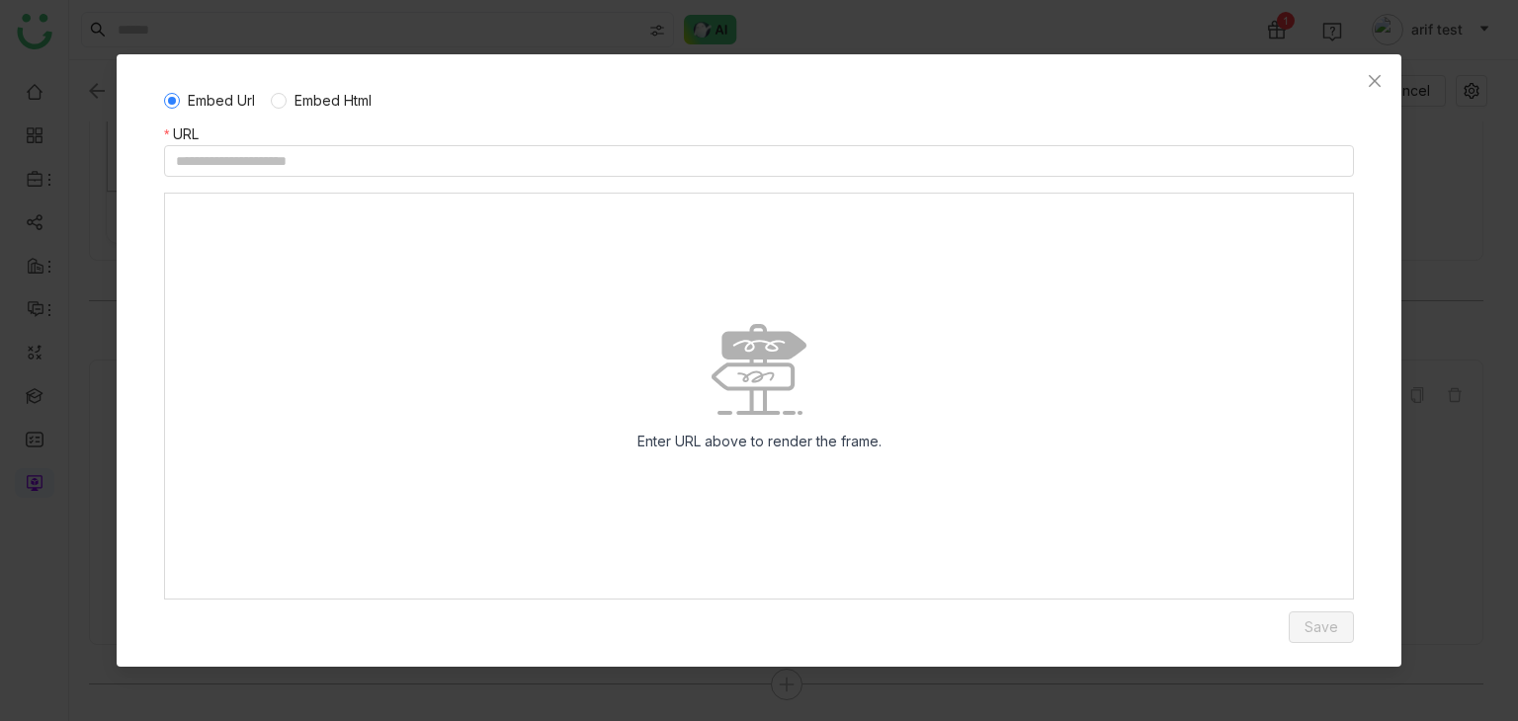
click at [295, 112] on div "Embed Url Embed Html" at bounding box center [759, 100] width 1190 height 45
click at [295, 106] on span "Embed Html" at bounding box center [333, 101] width 93 height 22
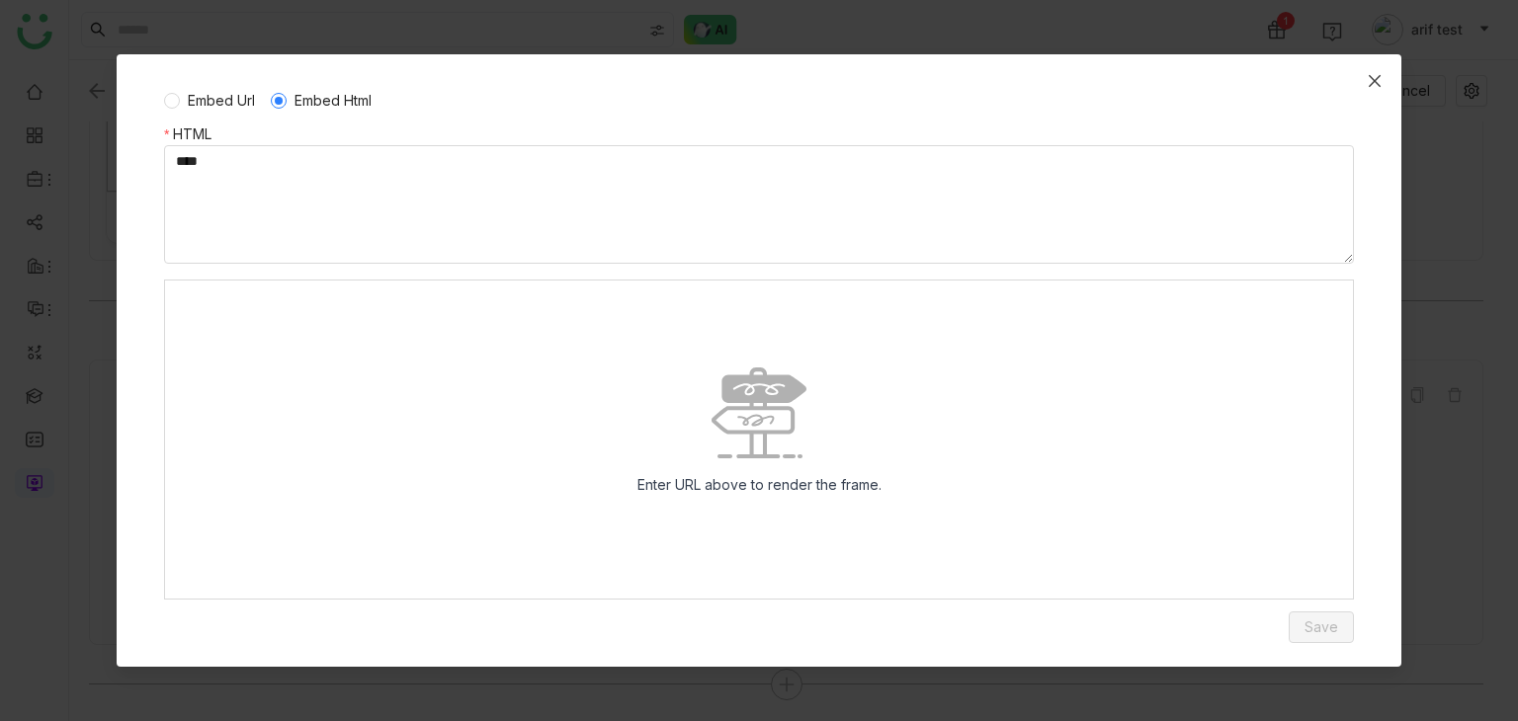
click at [1371, 88] on span "Close" at bounding box center [1374, 80] width 53 height 53
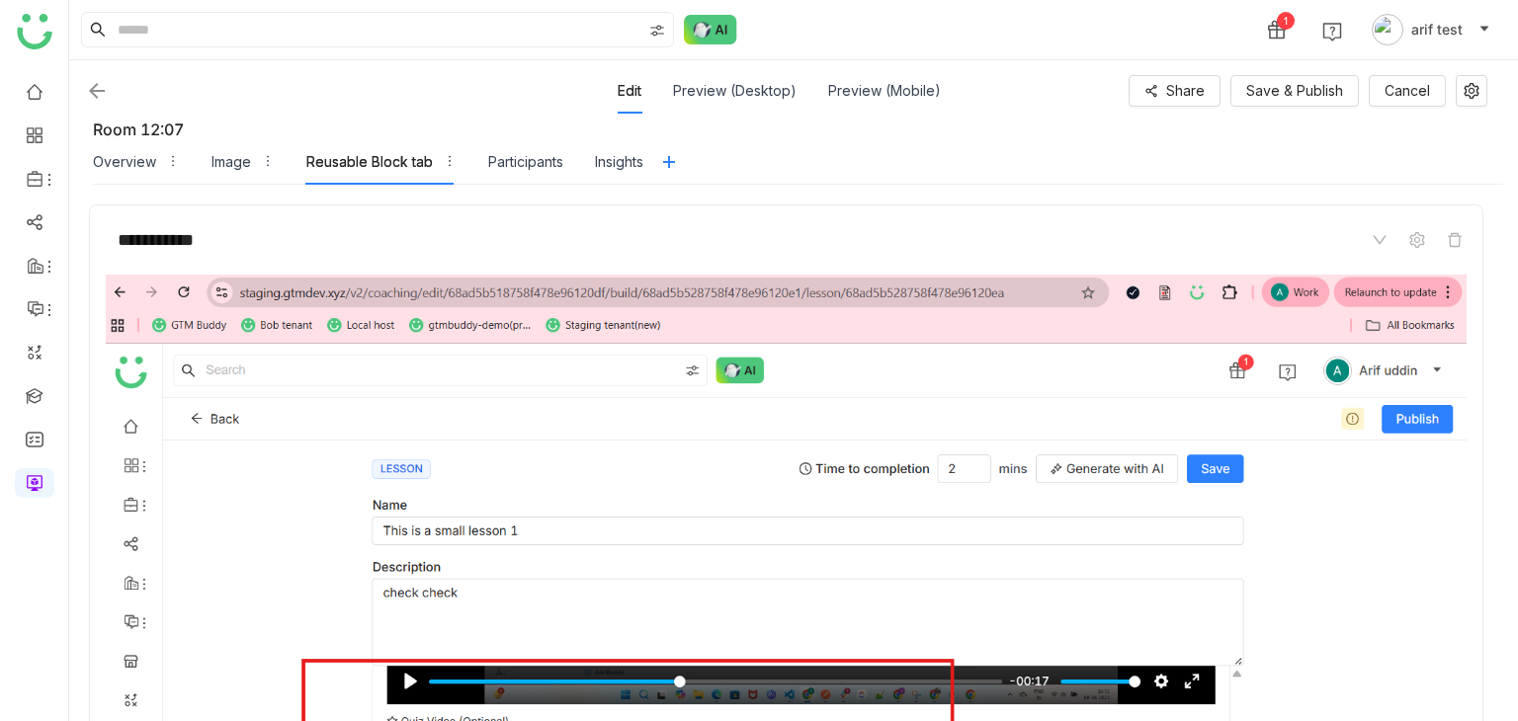
scroll to position [0, 0]
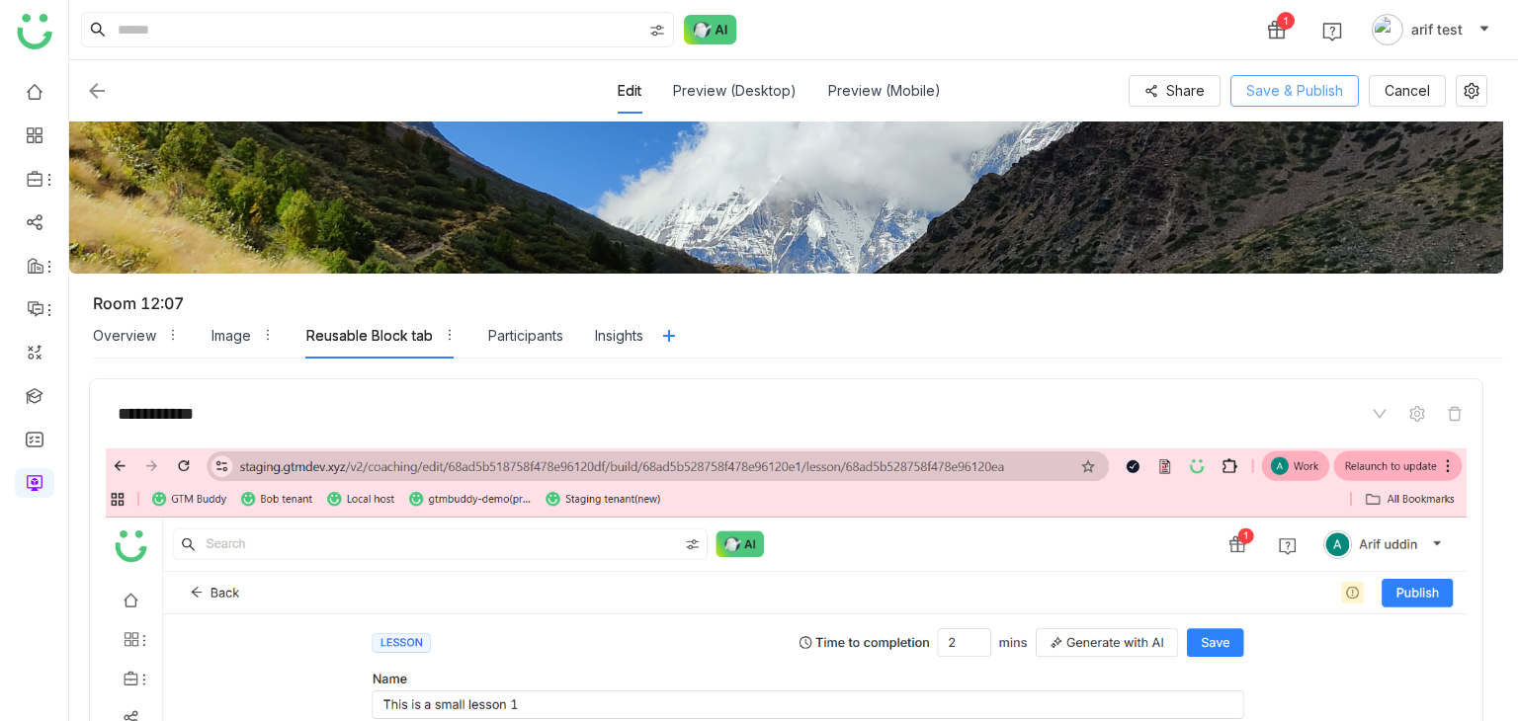
click at [1329, 87] on span "Save & Publish" at bounding box center [1294, 91] width 97 height 22
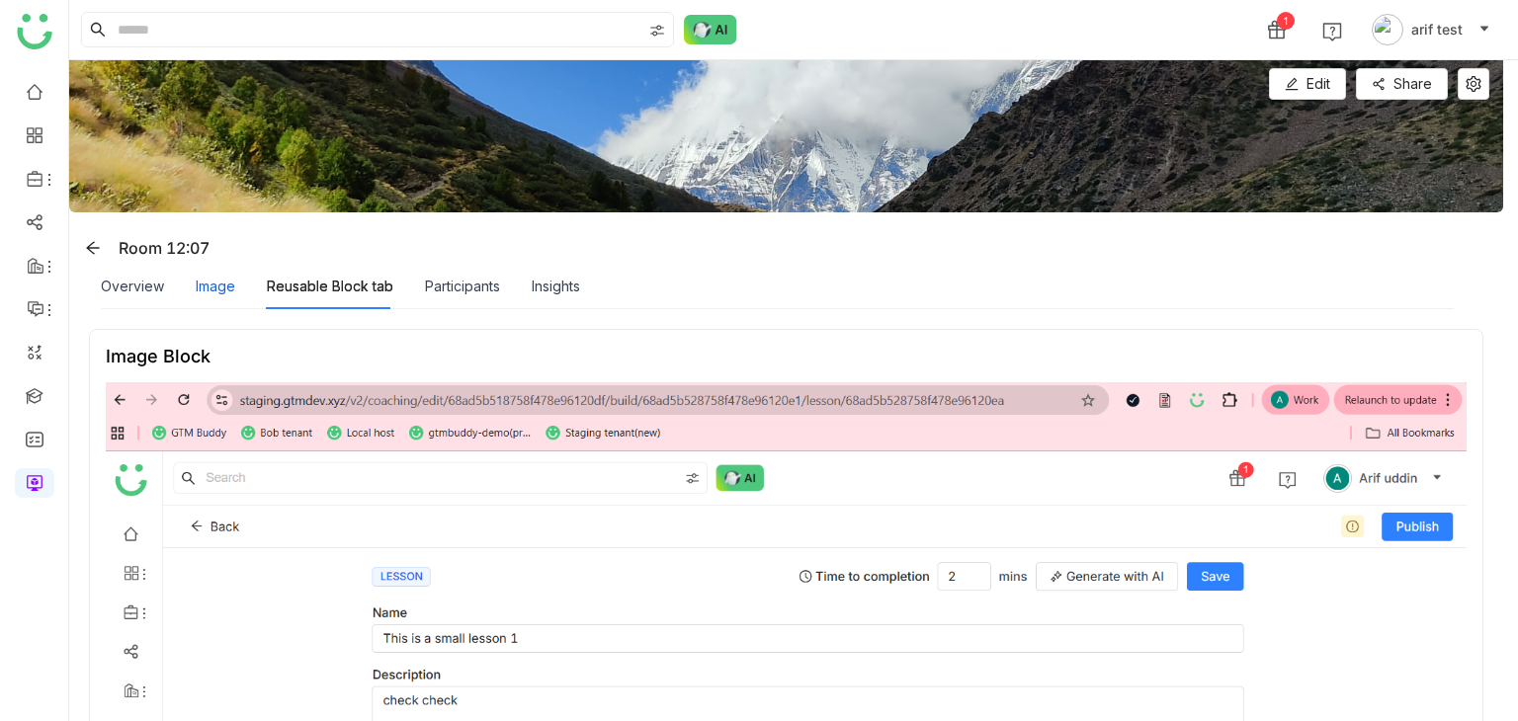
click at [223, 286] on div "Image" at bounding box center [216, 287] width 40 height 22
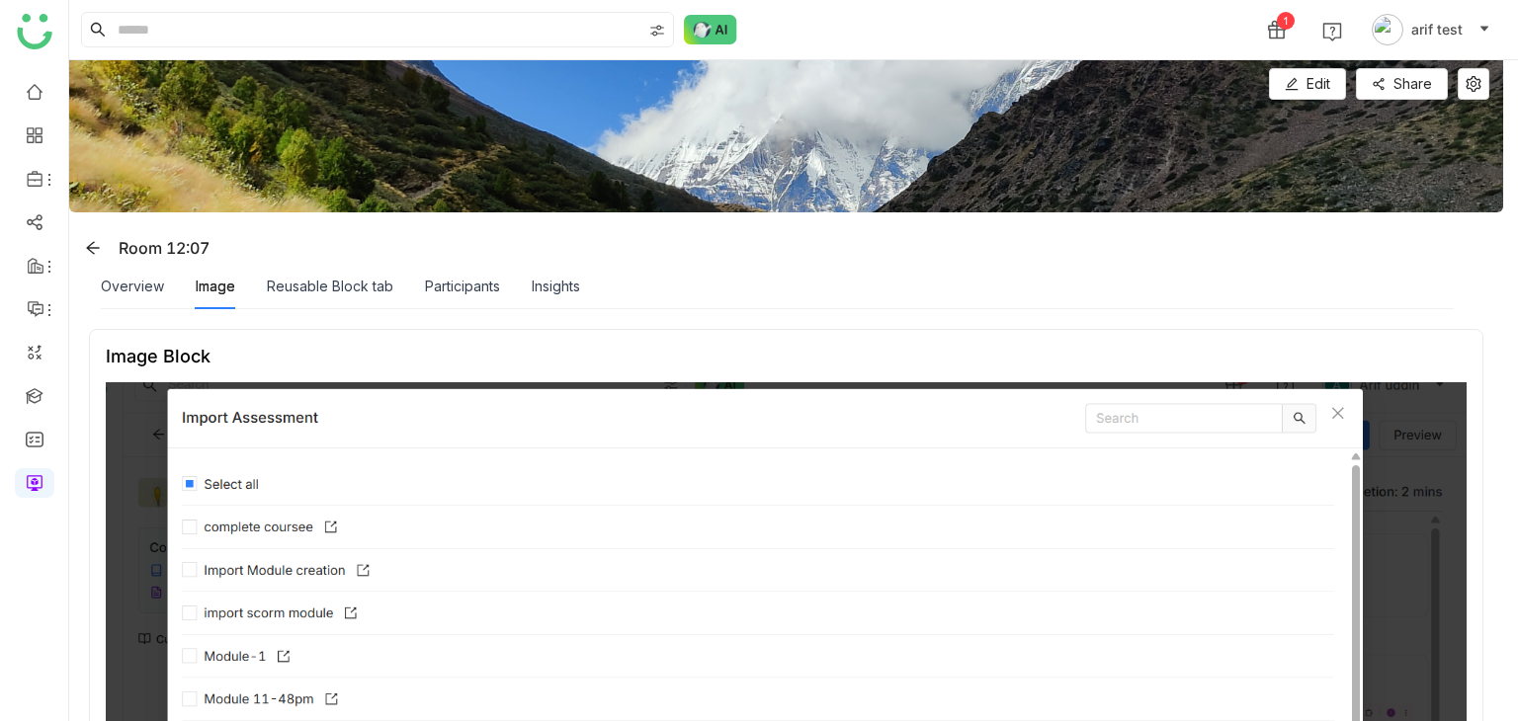
click at [364, 294] on div "Reusable Block tab" at bounding box center [330, 287] width 126 height 22
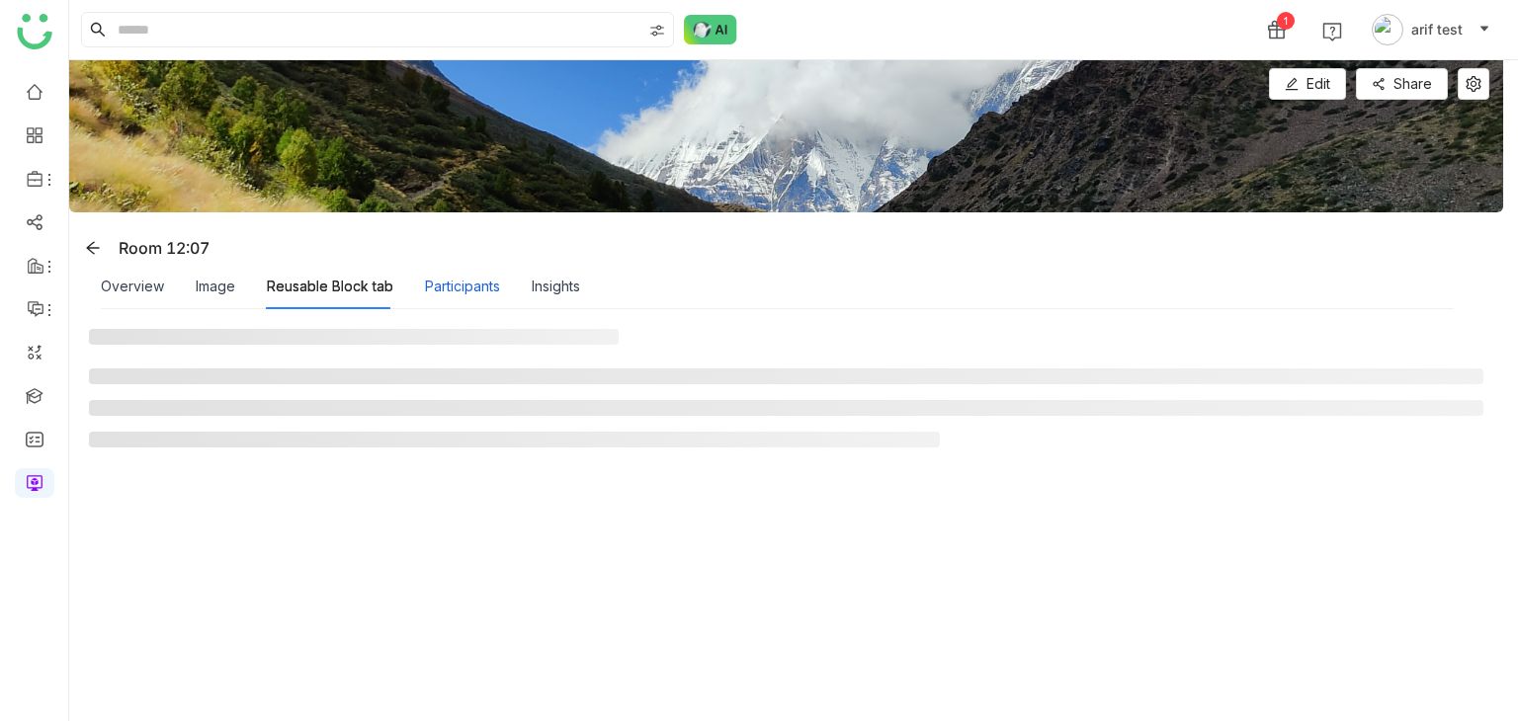
click at [454, 286] on div "Participants" at bounding box center [462, 287] width 75 height 22
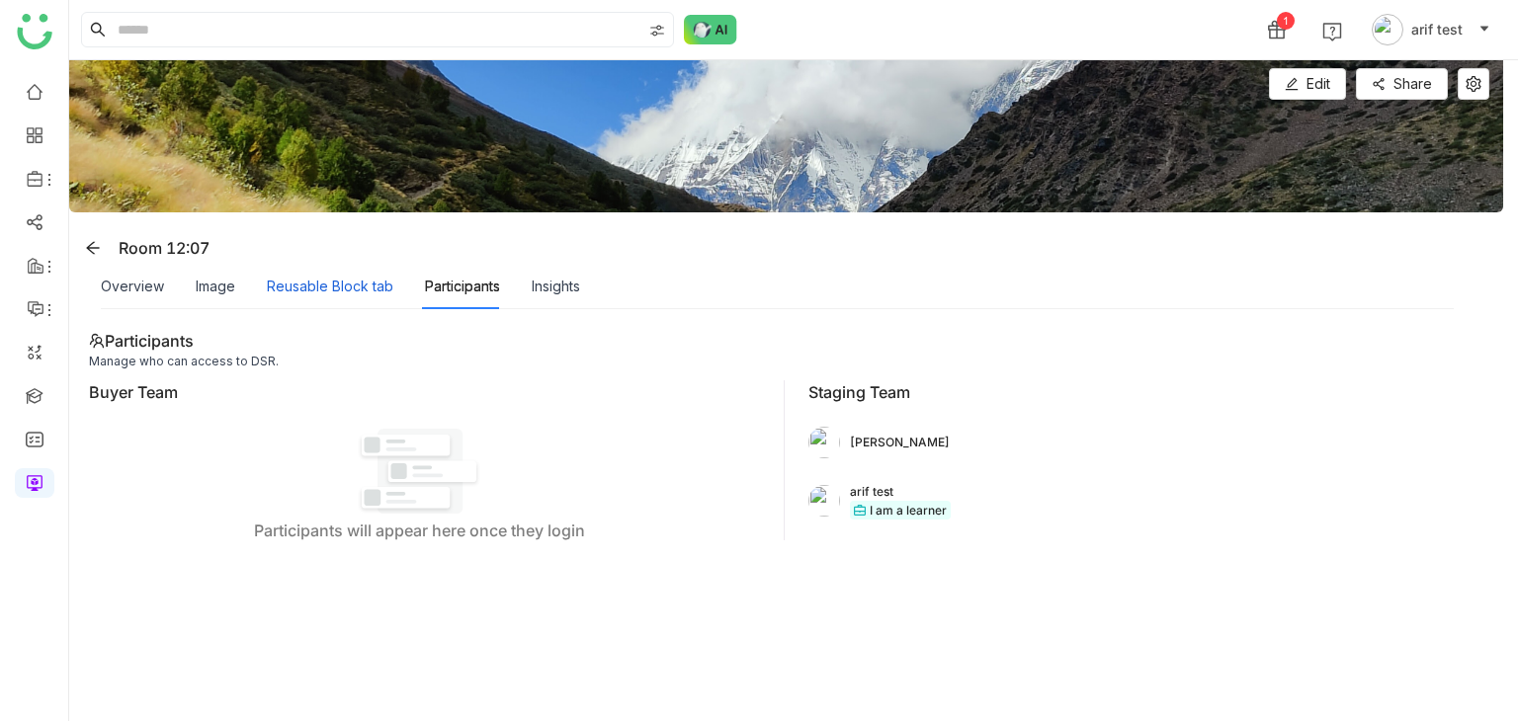
click at [296, 291] on div "Reusable Block tab" at bounding box center [330, 287] width 126 height 22
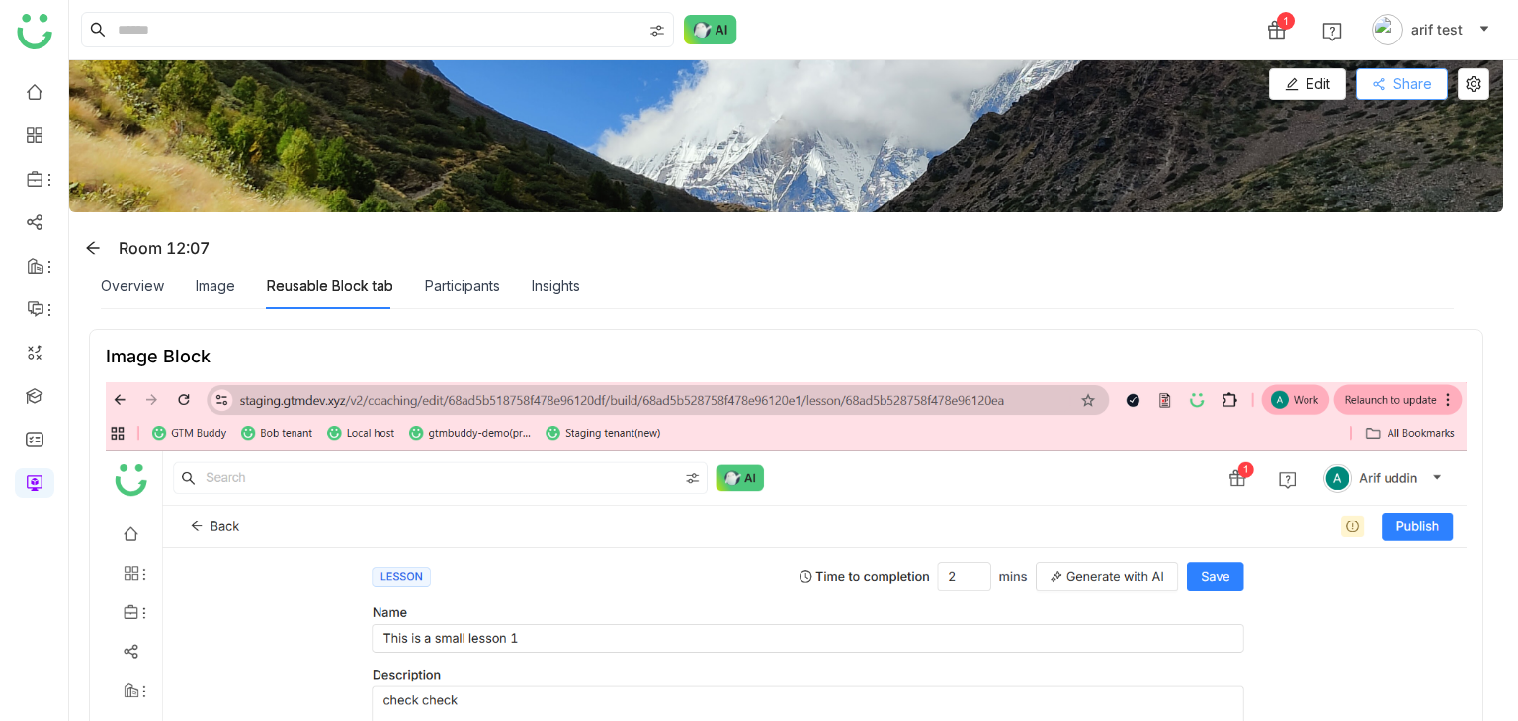
click at [1421, 91] on span "Share" at bounding box center [1412, 84] width 39 height 22
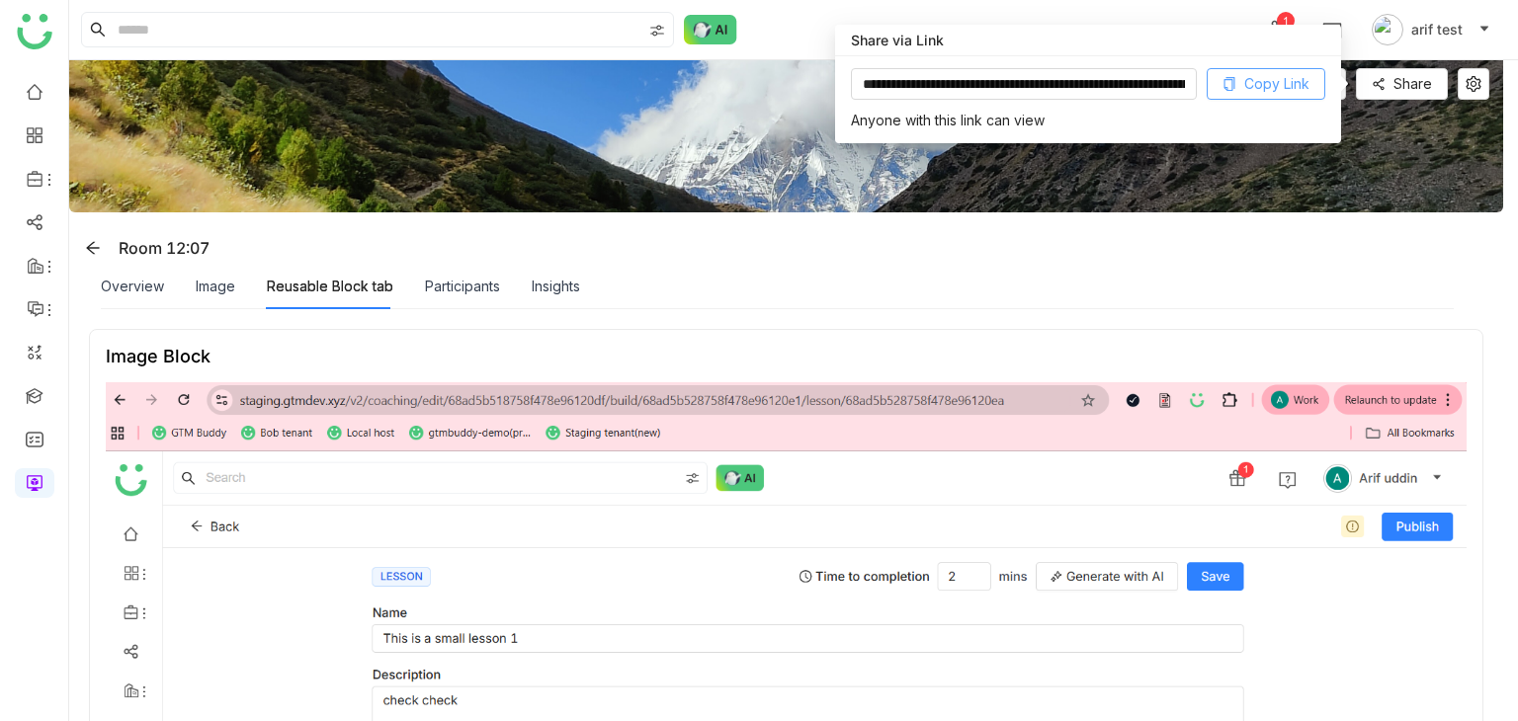
click at [1253, 85] on span "Copy Link" at bounding box center [1276, 84] width 65 height 22
